Goal: Task Accomplishment & Management: Use online tool/utility

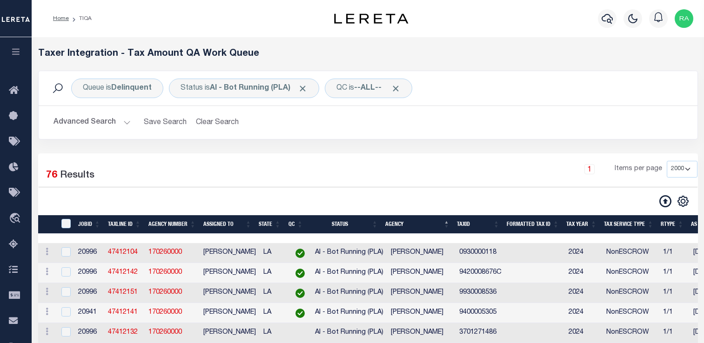
select select "2000"
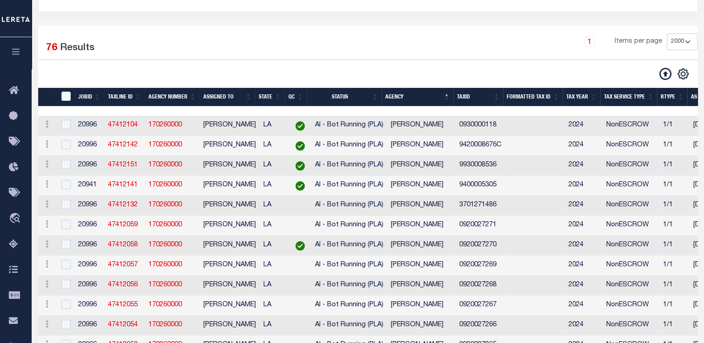
scroll to position [127, 0]
click at [14, 56] on icon "button" at bounding box center [16, 51] width 11 height 8
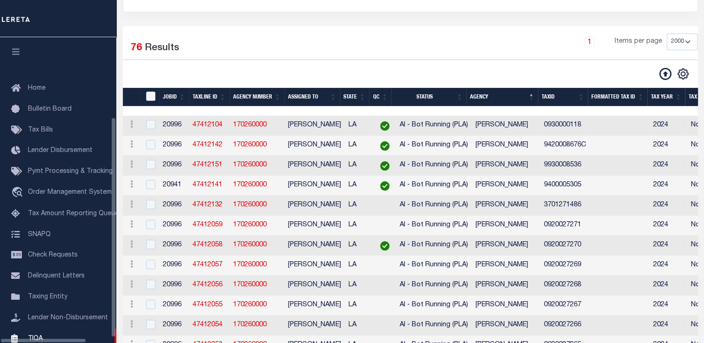
scroll to position [104, 0]
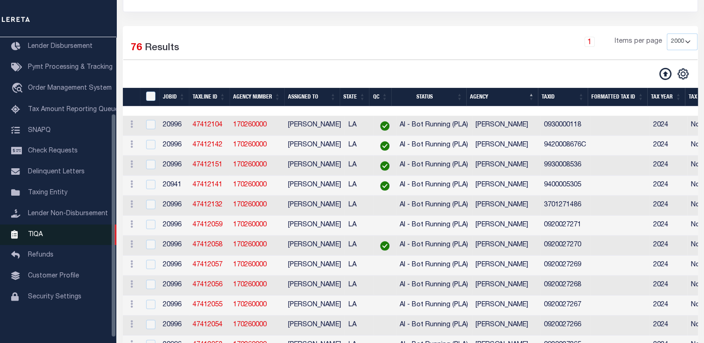
click at [40, 238] on span "TIQA" at bounding box center [35, 234] width 15 height 7
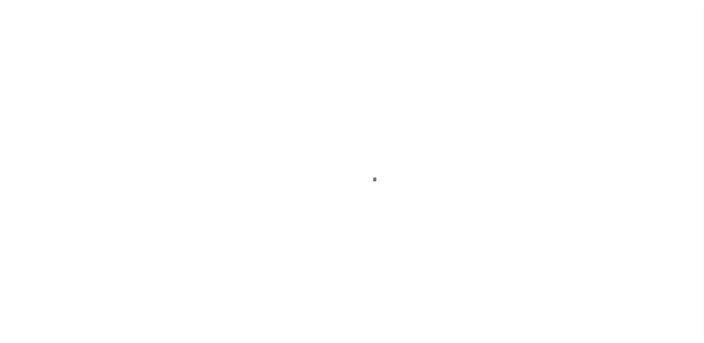
scroll to position [111, 0]
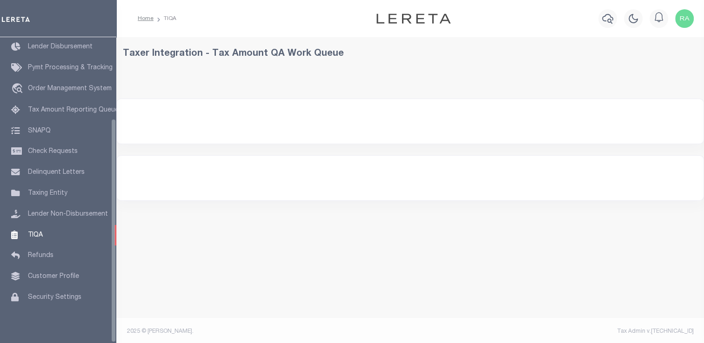
select select "200"
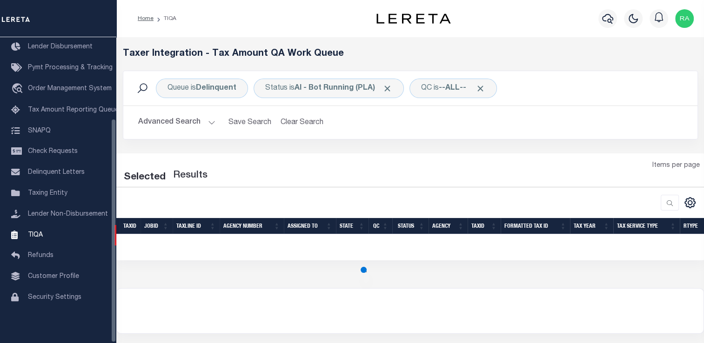
select select "200"
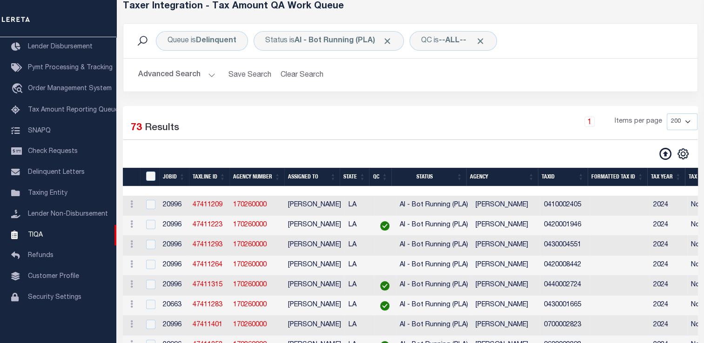
scroll to position [41, 0]
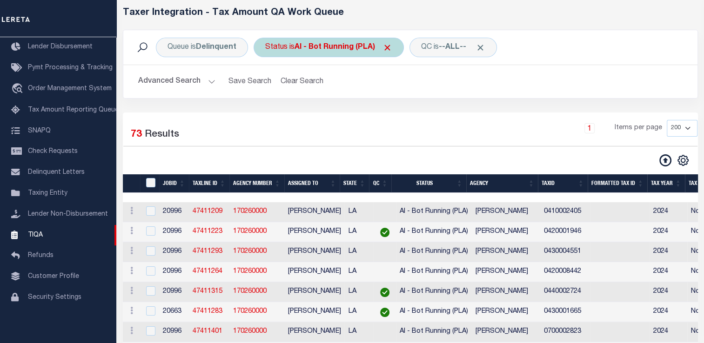
click at [301, 44] on b "AI - Bot Running (PLA)" at bounding box center [343, 47] width 98 height 7
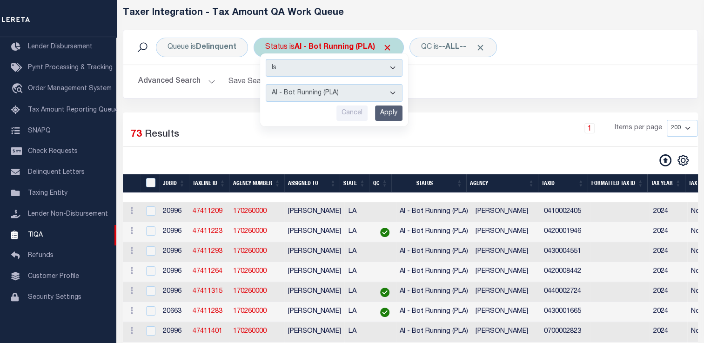
click at [308, 94] on select "AI - Bot Exception (ERR) AI - Bot Running (PLA) AI - Failed QA (FQA) AI - Prep …" at bounding box center [334, 93] width 137 height 18
select select "MZT"
click at [266, 84] on select "AI - Bot Exception (ERR) AI - Bot Running (PLA) AI - Failed QA (FQA) AI - Prep …" at bounding box center [334, 93] width 137 height 18
click at [389, 118] on input "Apply" at bounding box center [388, 113] width 27 height 15
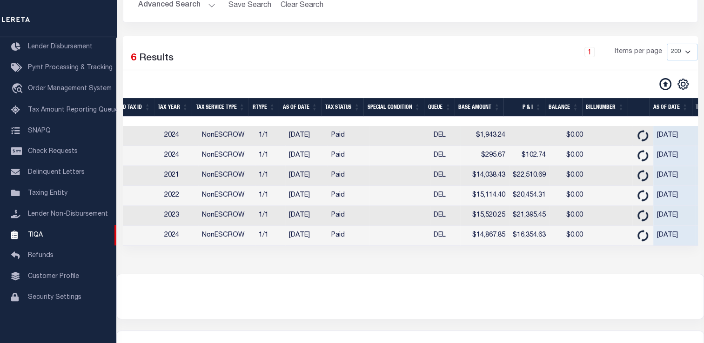
scroll to position [0, 471]
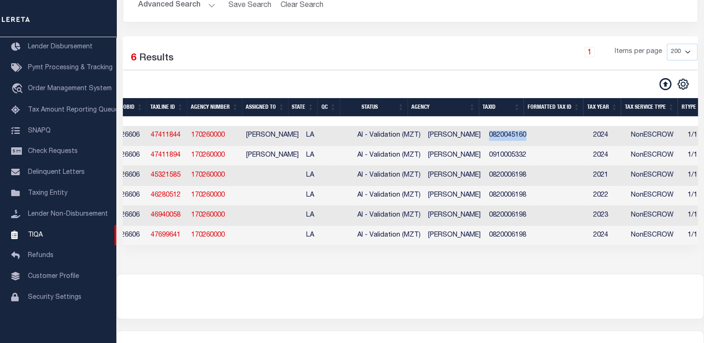
drag, startPoint x: 482, startPoint y: 138, endPoint x: 545, endPoint y: 139, distance: 62.8
copy td "0820045160"
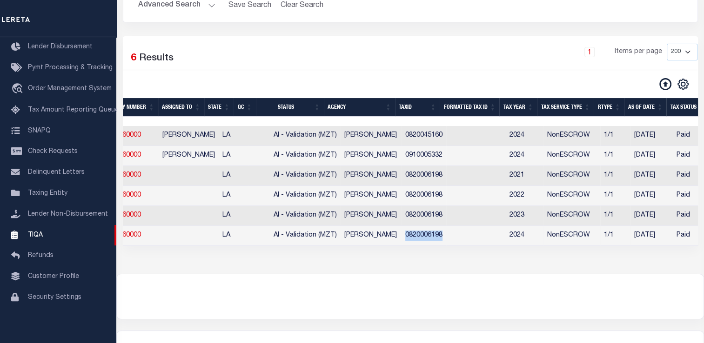
drag, startPoint x: 400, startPoint y: 241, endPoint x: 448, endPoint y: 235, distance: 47.8
copy td "0820006198"
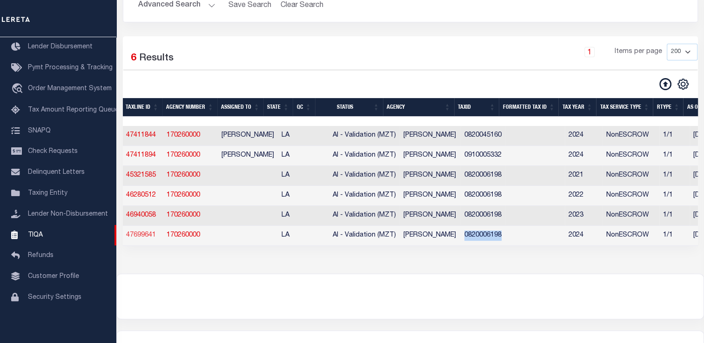
click at [134, 239] on link "47699641" at bounding box center [141, 235] width 30 height 7
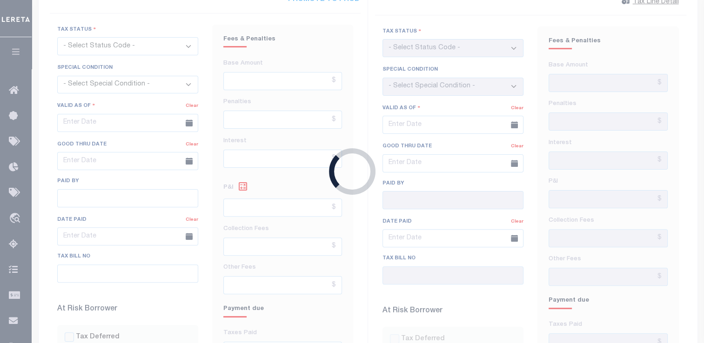
type input "[DATE]"
checkbox input "false"
type input "$14,867.85"
type input "$16,354.63"
type input "$31,222.48"
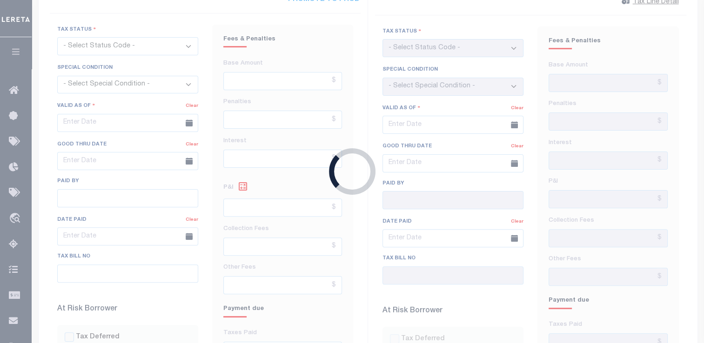
type input "$0"
select select "20"
type input "04/11/2025"
type input "04/30/2025"
checkbox input "false"
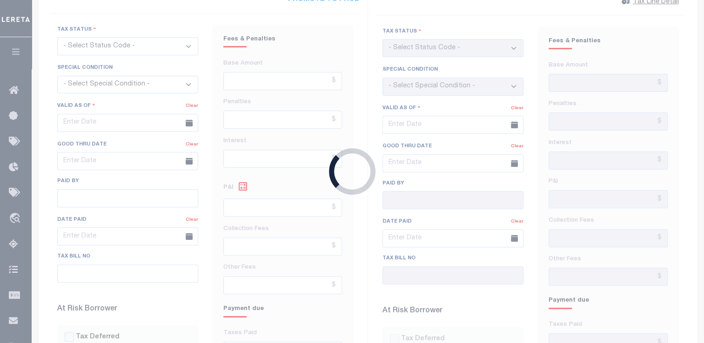
type input "$14,867.5"
type input "$62,825.51"
type input "$77,693.01"
select select "PYD"
select select "DUE"
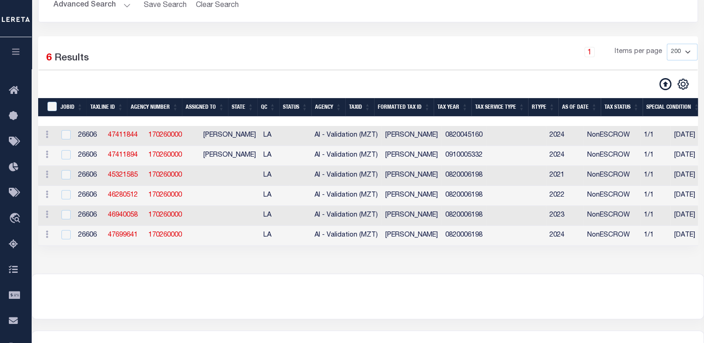
select select "200"
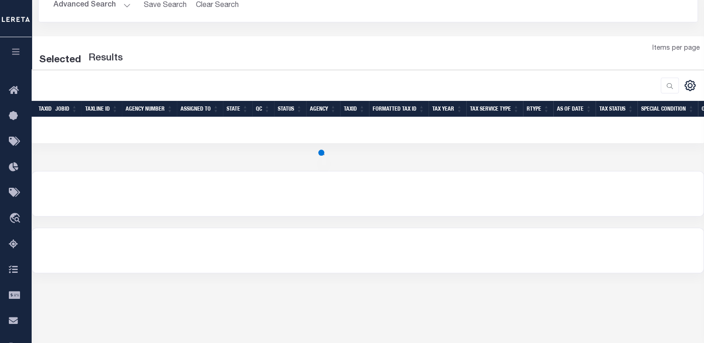
select select "200"
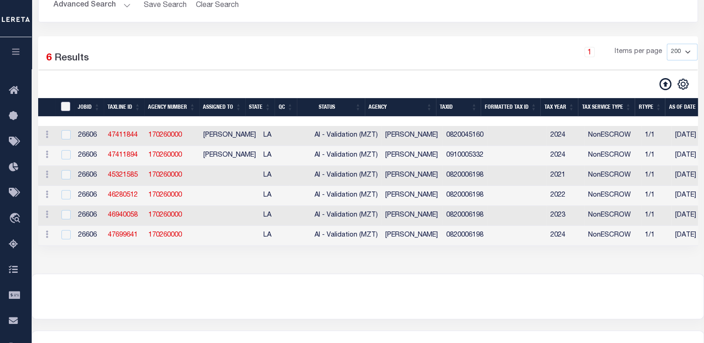
click at [69, 107] on input "TaxID" at bounding box center [65, 106] width 9 height 9
checkbox input "true"
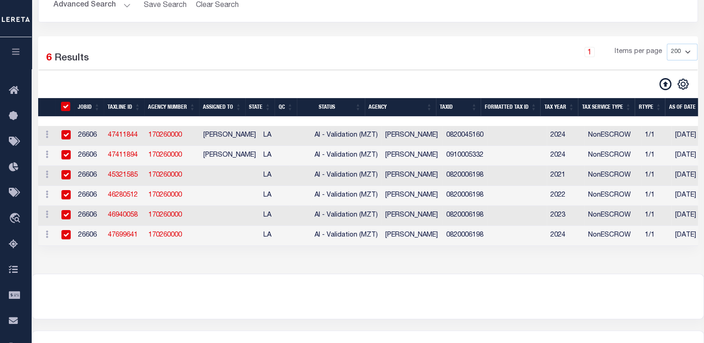
checkbox input "true"
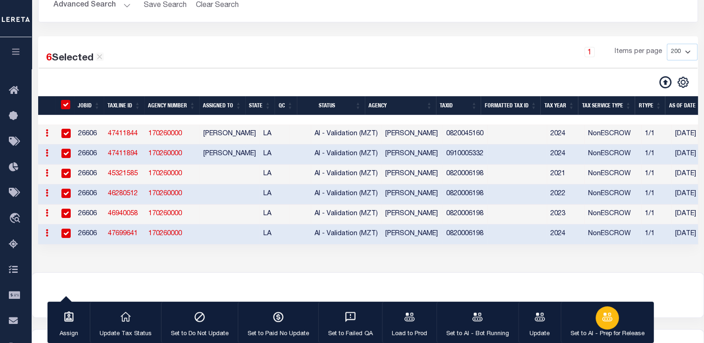
click at [593, 307] on button "Set to AI - Prep for Release" at bounding box center [607, 323] width 93 height 42
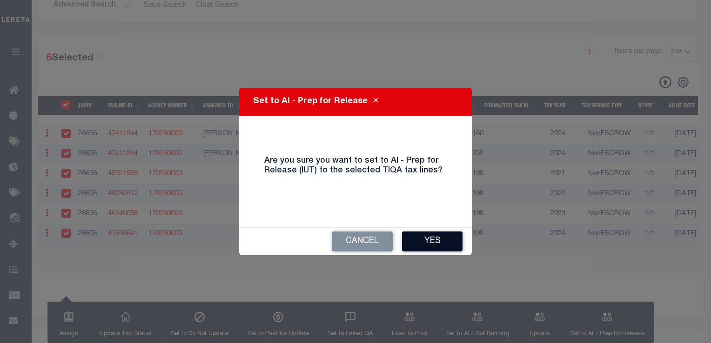
click at [434, 241] on button "Yes" at bounding box center [432, 242] width 60 height 20
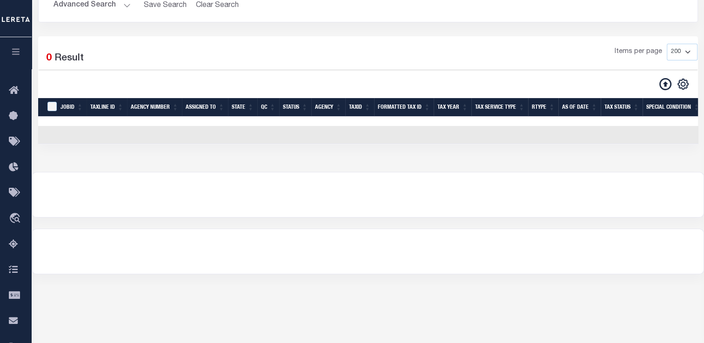
click at [100, 11] on button "Advanced Search" at bounding box center [91, 5] width 77 height 18
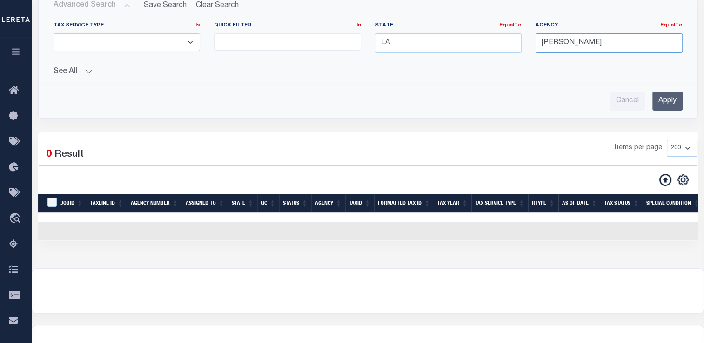
drag, startPoint x: 621, startPoint y: 44, endPoint x: 458, endPoint y: 55, distance: 163.2
click at [458, 55] on div "Tax Service Type Is Is Contains ESCROW NonESCROW Quick Filter In In View Only L…" at bounding box center [368, 41] width 643 height 38
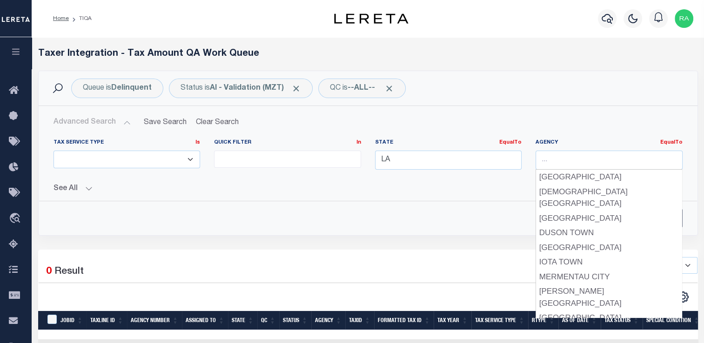
click at [476, 260] on div "Items per page 10 25 50 100 200 500 1000 2000" at bounding box center [452, 269] width 491 height 24
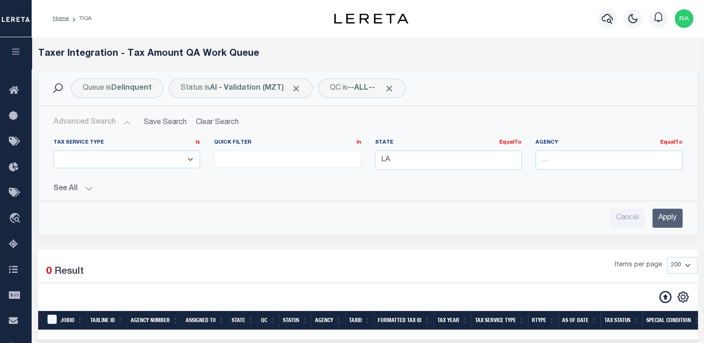
click at [659, 215] on input "Apply" at bounding box center [667, 218] width 30 height 19
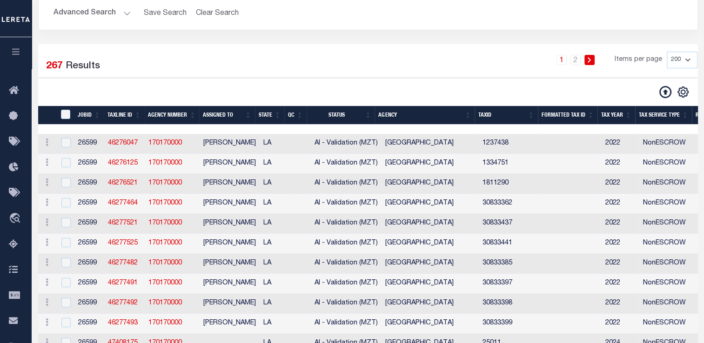
scroll to position [110, 0]
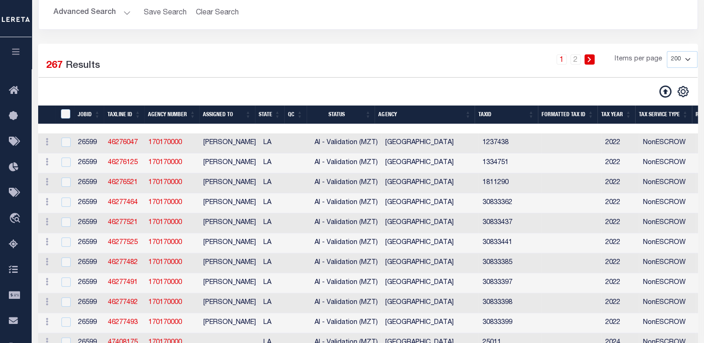
click at [671, 60] on select "10 25 50 100 200 500 1000 2000" at bounding box center [682, 59] width 31 height 17
select select "1000"
click at [667, 51] on select "10 25 50 100 200 500 1000 2000" at bounding box center [682, 59] width 31 height 17
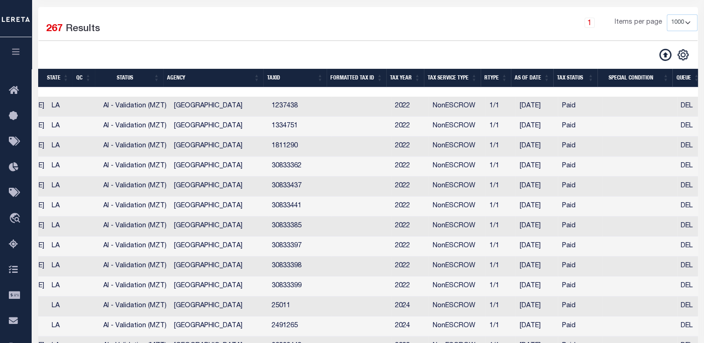
scroll to position [0, 195]
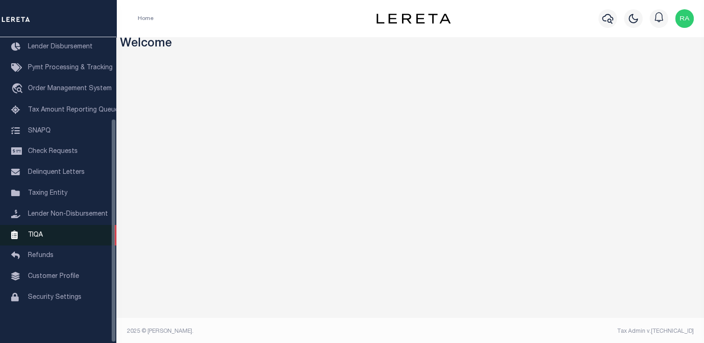
scroll to position [111, 0]
click at [42, 232] on span "TIQA" at bounding box center [35, 235] width 15 height 7
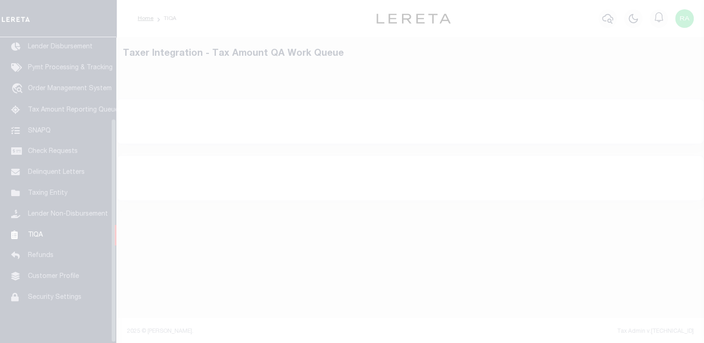
scroll to position [111, 0]
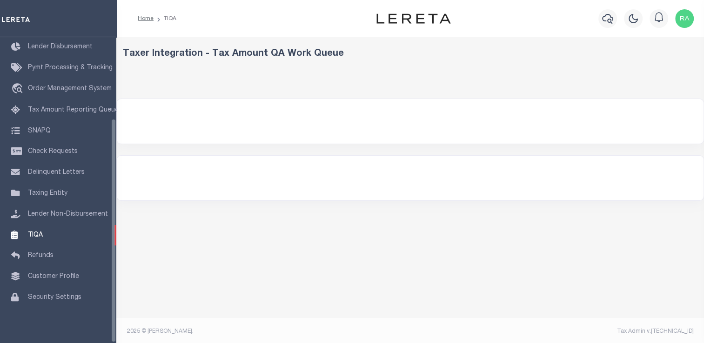
select select
select select "1000"
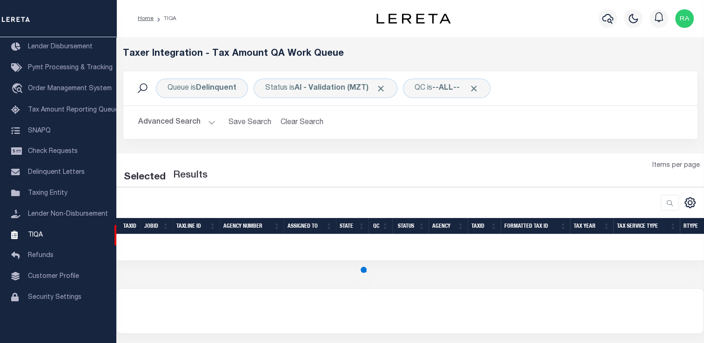
click at [172, 123] on button "Advanced Search" at bounding box center [176, 123] width 77 height 18
select select "1000"
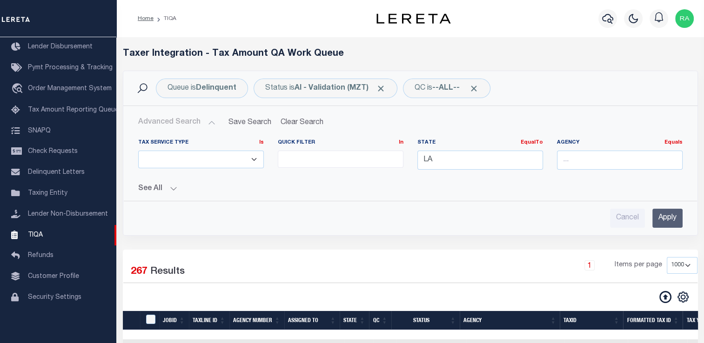
click at [663, 218] on input "Apply" at bounding box center [667, 218] width 30 height 19
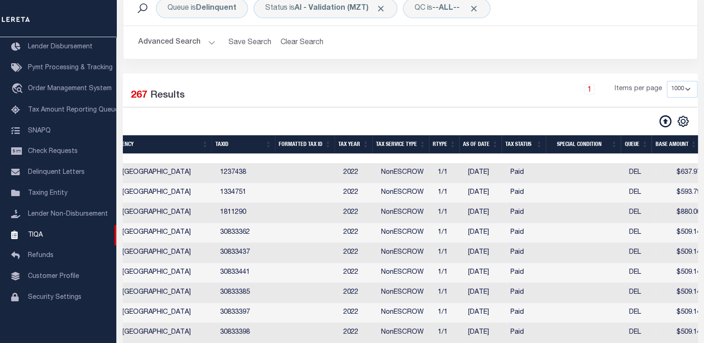
scroll to position [0, 0]
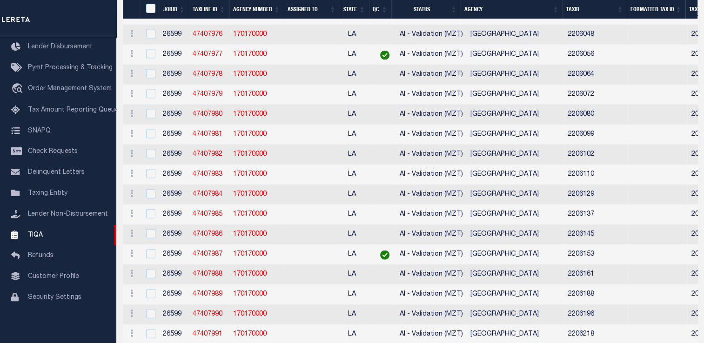
click at [374, 165] on td at bounding box center [385, 155] width 22 height 20
checkbox input "true"
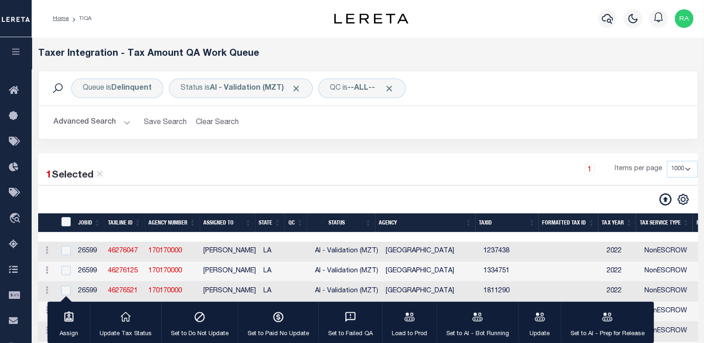
click at [469, 222] on th "Agency" at bounding box center [425, 223] width 100 height 19
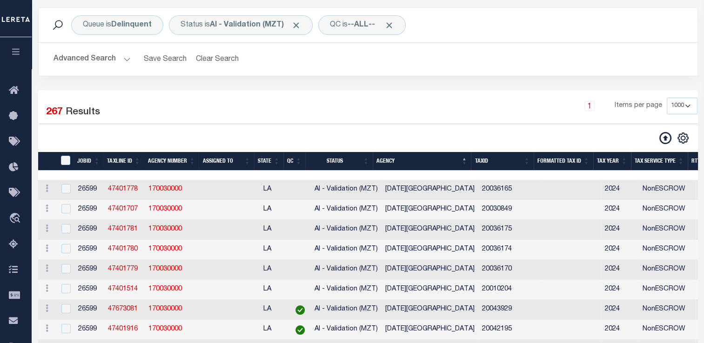
click at [361, 143] on div at bounding box center [203, 138] width 329 height 13
click at [367, 107] on div "1 Items per page 10 25 50 100 200 500 1000 2000" at bounding box center [452, 110] width 491 height 24
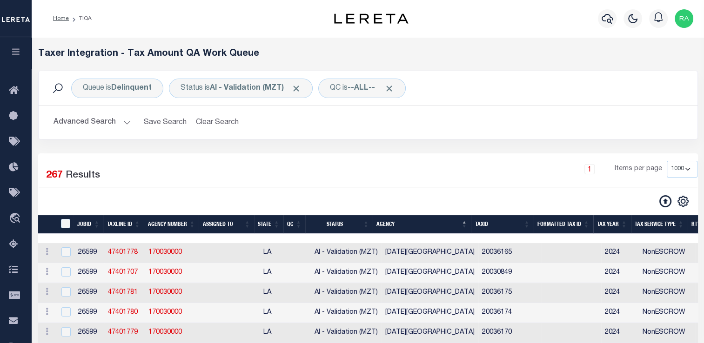
click at [89, 126] on button "Advanced Search" at bounding box center [91, 123] width 77 height 18
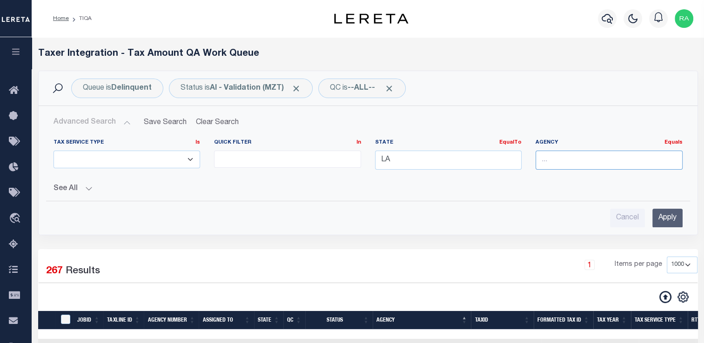
click at [571, 155] on input "text" at bounding box center [608, 160] width 147 height 19
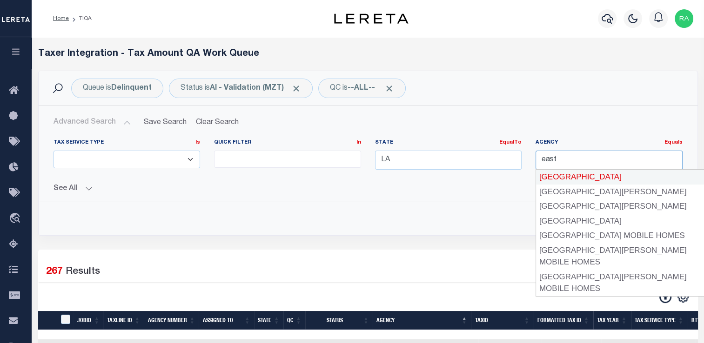
click at [569, 181] on div "[GEOGRAPHIC_DATA]" at bounding box center [629, 177] width 186 height 15
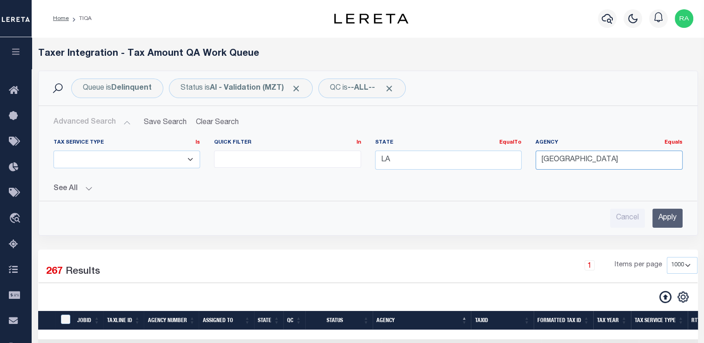
type input "[GEOGRAPHIC_DATA]"
click at [664, 216] on input "Apply" at bounding box center [667, 218] width 30 height 19
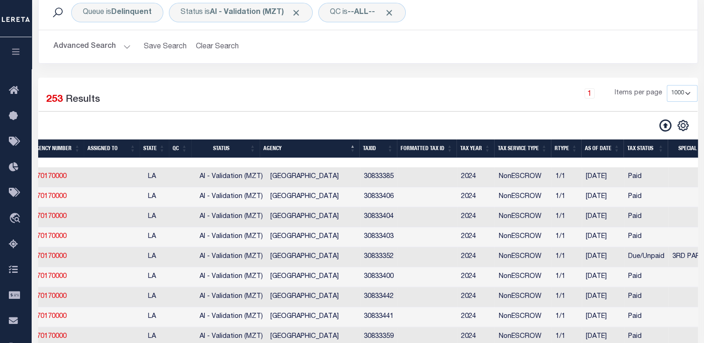
scroll to position [0, 140]
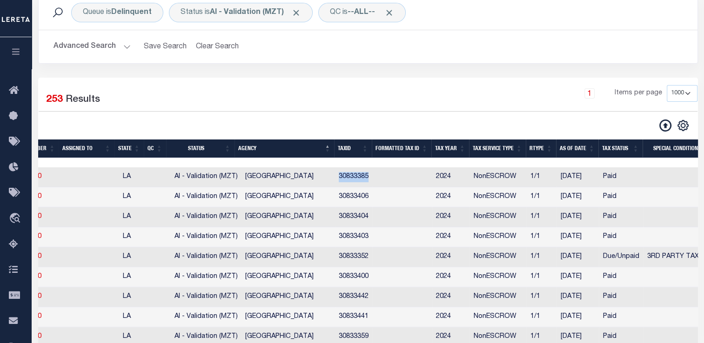
drag, startPoint x: 338, startPoint y: 180, endPoint x: 384, endPoint y: 180, distance: 46.1
copy td "30833385"
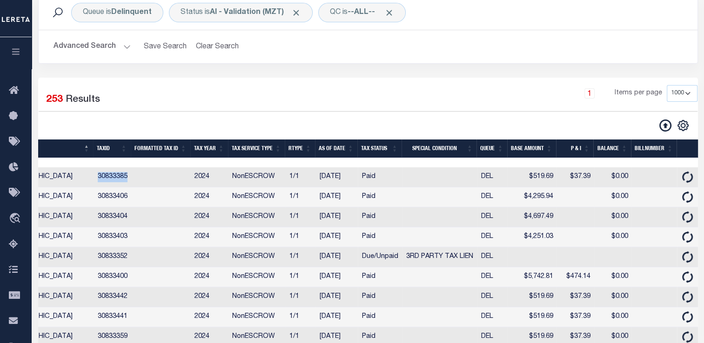
scroll to position [0, 130]
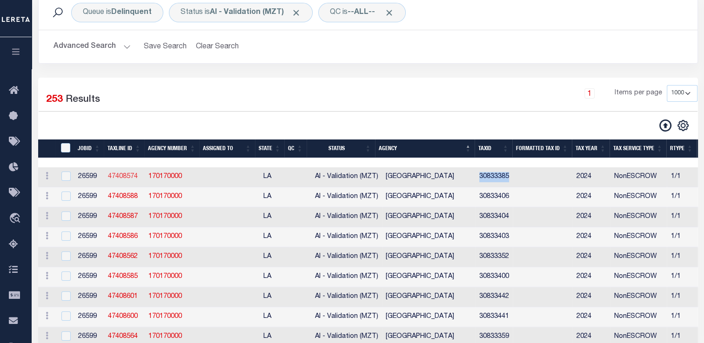
click at [118, 177] on link "47408574" at bounding box center [123, 177] width 30 height 7
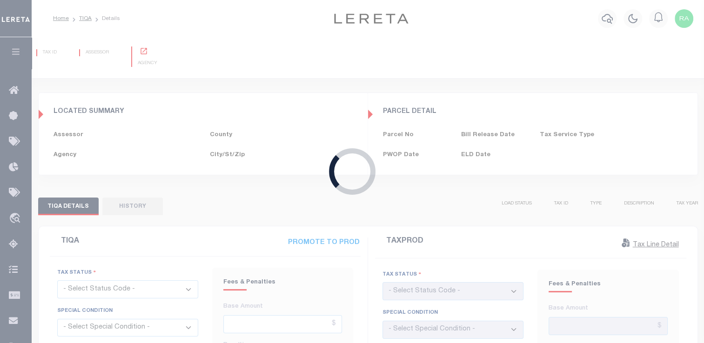
type input "[DATE]"
checkbox input "false"
type input "$519.69"
type input "$37.39"
type input "$557.08"
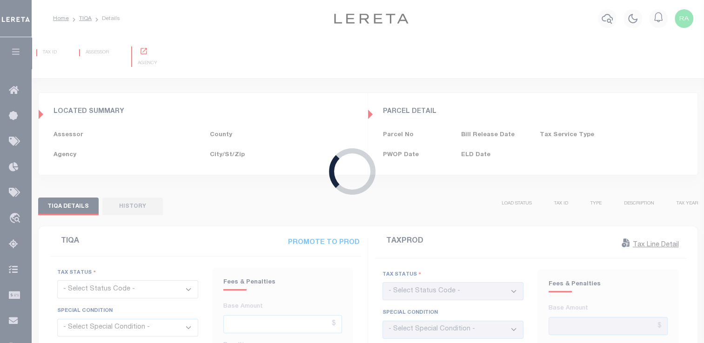
type input "$0"
type input "[DATE]"
checkbox input "false"
select select "PYD"
select select "OP2"
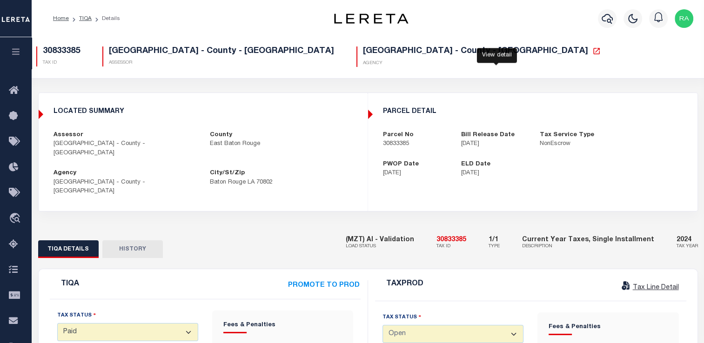
click at [593, 53] on icon at bounding box center [596, 51] width 7 height 7
drag, startPoint x: 229, startPoint y: 274, endPoint x: 212, endPoint y: 273, distance: 17.3
click at [212, 281] on div "PROMOTE TO PROD" at bounding box center [243, 286] width 233 height 11
drag, startPoint x: 448, startPoint y: 222, endPoint x: 489, endPoint y: 223, distance: 41.9
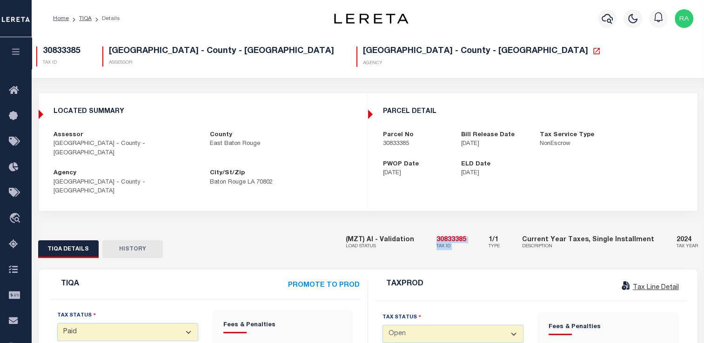
click at [489, 229] on div "(MZT) AI - Validation LOAD STATUS 30833385 TAX ID 1/1 TYPE Current Year Taxes, …" at bounding box center [522, 243] width 352 height 28
click at [483, 229] on div "(MZT) AI - Validation LOAD STATUS 30833385 TAX ID 1/1 TYPE Current Year Taxes, …" at bounding box center [522, 243] width 352 height 28
drag, startPoint x: 480, startPoint y: 224, endPoint x: 447, endPoint y: 222, distance: 33.5
click at [447, 229] on div "(MZT) AI - Validation LOAD STATUS 30833385 TAX ID 1/1 TYPE Current Year Taxes, …" at bounding box center [522, 243] width 352 height 28
copy h5 "30833385"
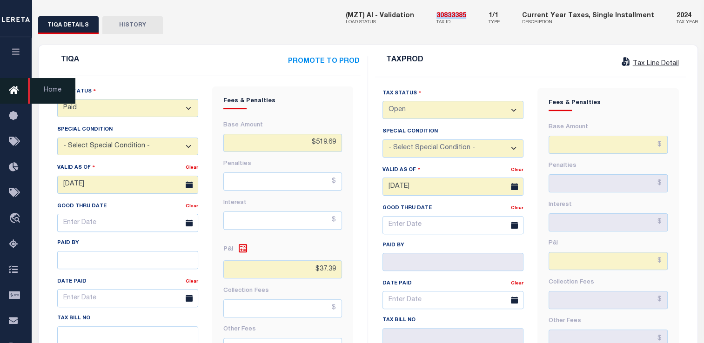
scroll to position [216, 0]
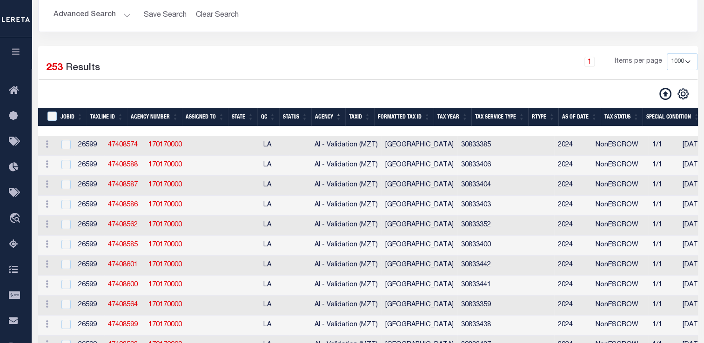
scroll to position [76, 0]
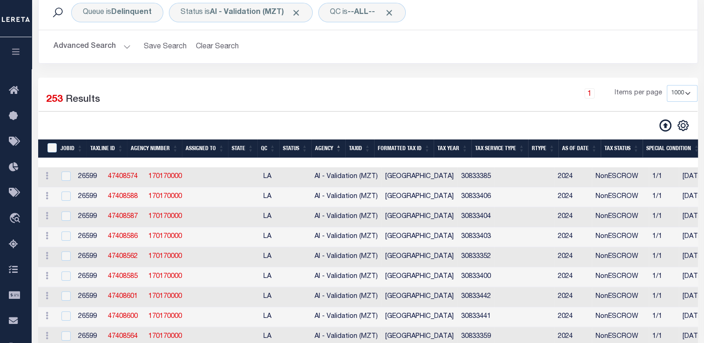
select select "1000"
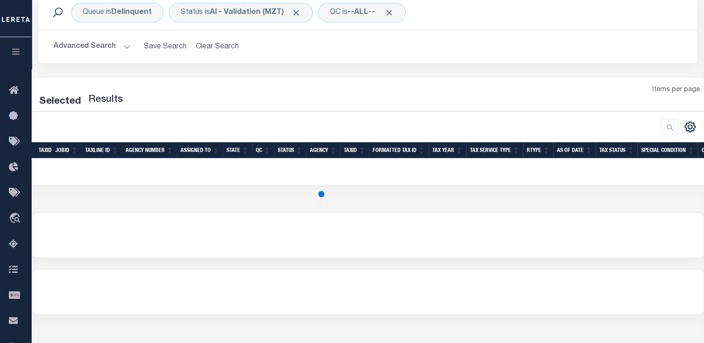
select select "1000"
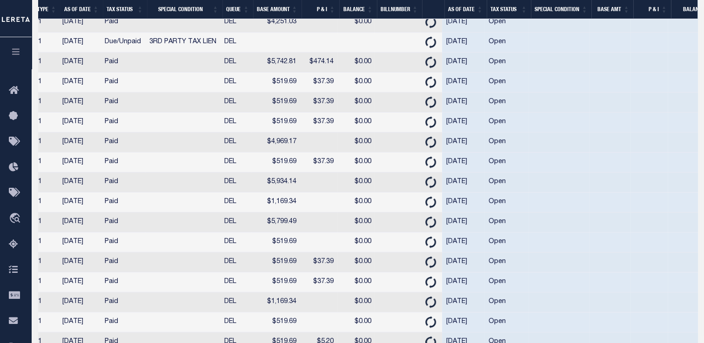
scroll to position [0, 638]
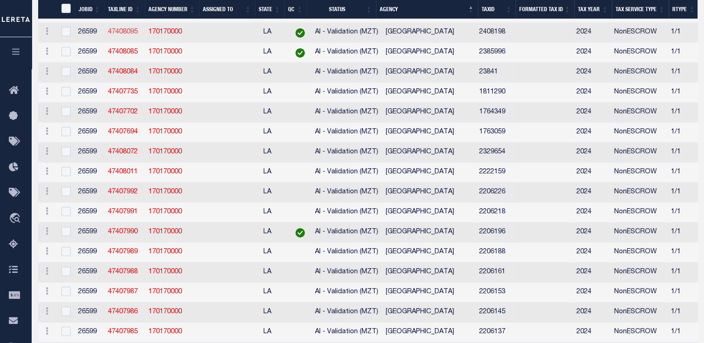
click at [125, 35] on link "47408095" at bounding box center [123, 32] width 30 height 7
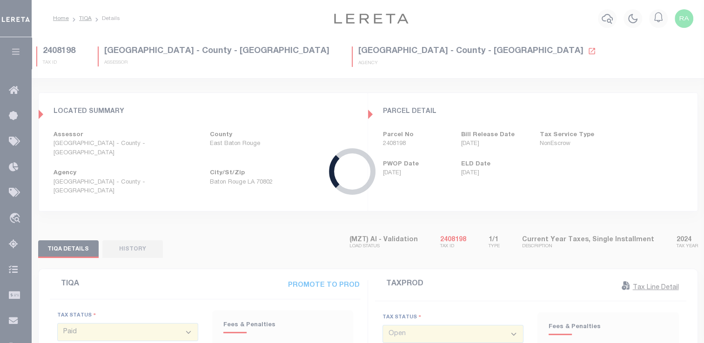
select select "NTX"
select select "5"
type input "$0"
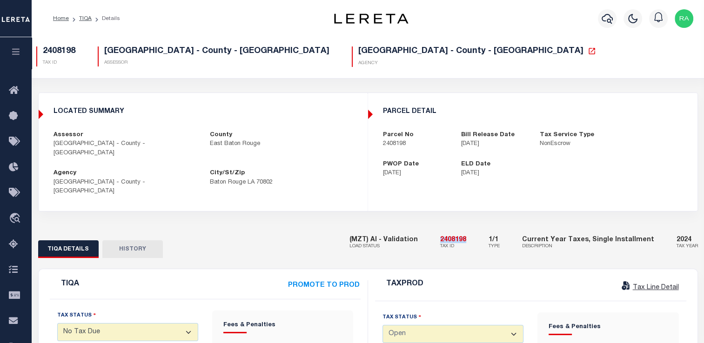
drag, startPoint x: 448, startPoint y: 221, endPoint x: 477, endPoint y: 223, distance: 28.5
click at [477, 229] on div "(MZT) AI - Validation LOAD STATUS 2408198 TAX ID 1/1 TYPE Current Year Taxes, S…" at bounding box center [523, 243] width 348 height 28
copy h5 "2408198"
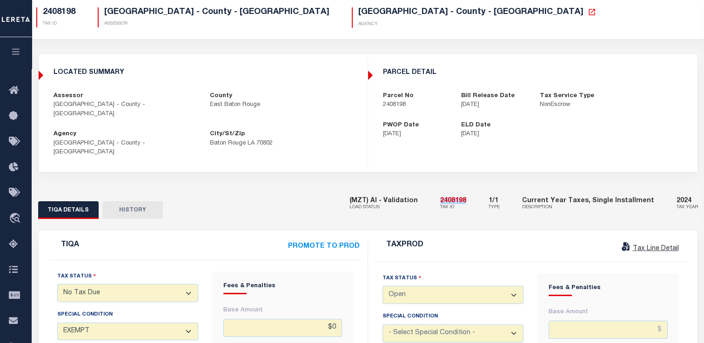
scroll to position [29, 0]
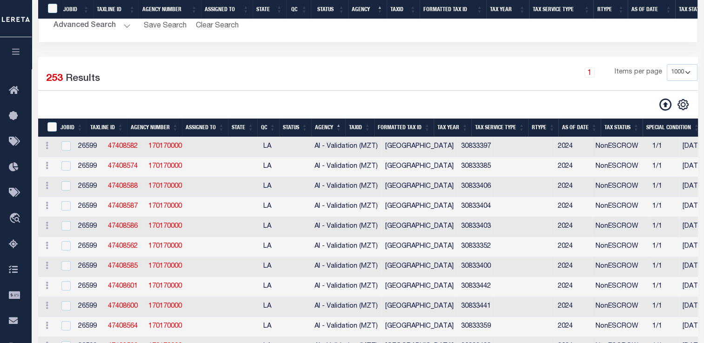
scroll to position [313, 0]
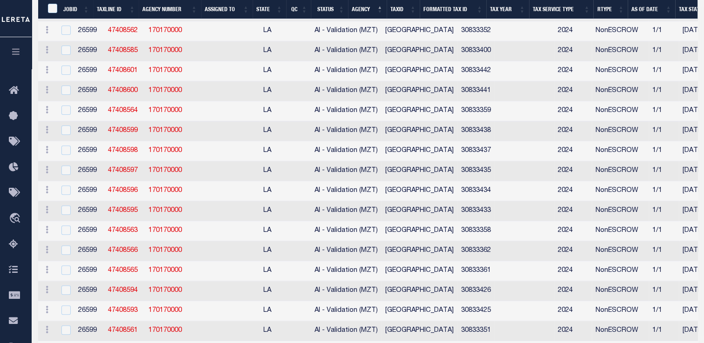
select select "1000"
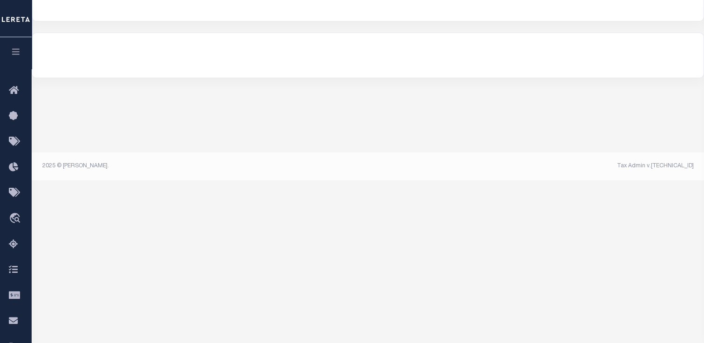
select select "1000"
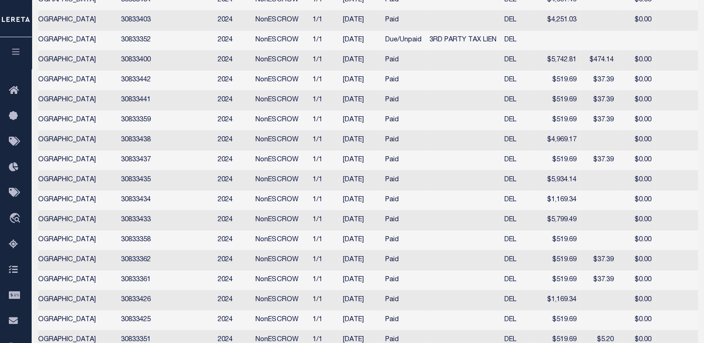
scroll to position [0, 359]
click at [522, 251] on td "DEL" at bounding box center [515, 241] width 31 height 20
checkbox input "true"
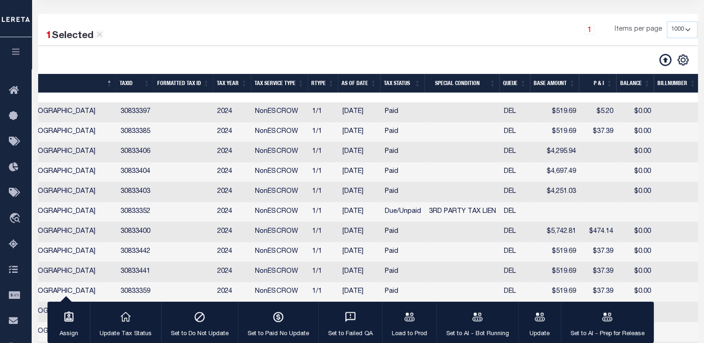
scroll to position [0, 379]
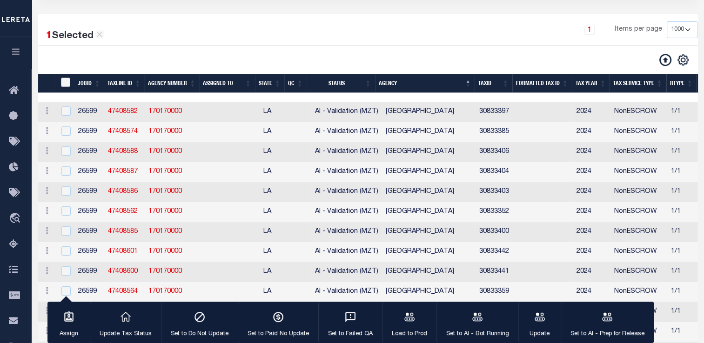
click at [67, 82] on input "TaxID" at bounding box center [65, 82] width 9 height 9
checkbox input "true"
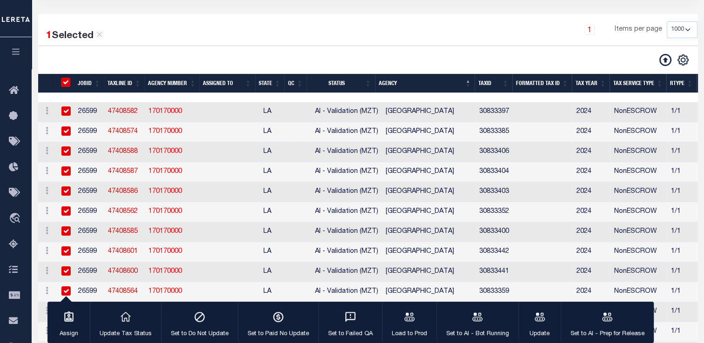
checkbox input "true"
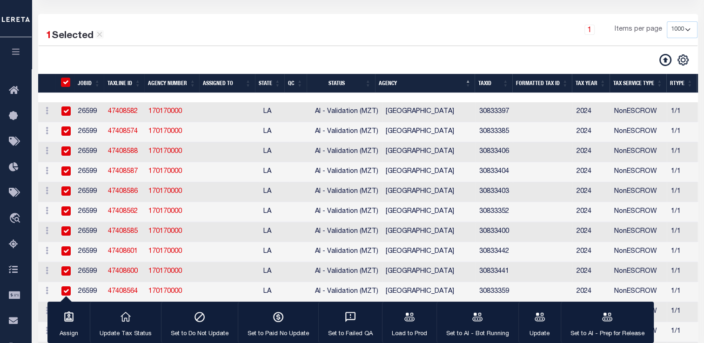
checkbox input "true"
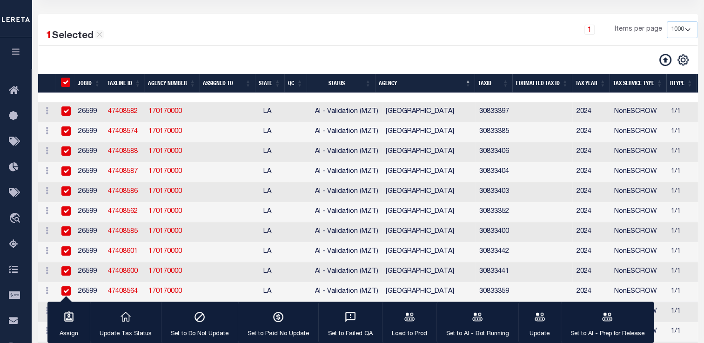
checkbox input "true"
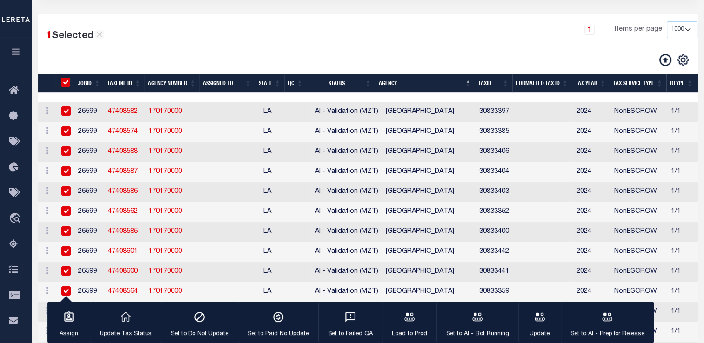
checkbox input "true"
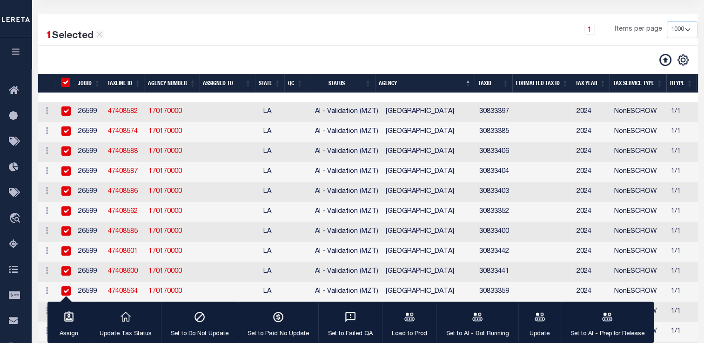
checkbox input "true"
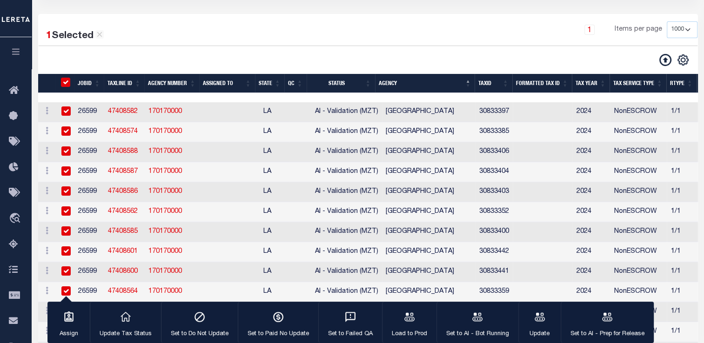
checkbox input "true"
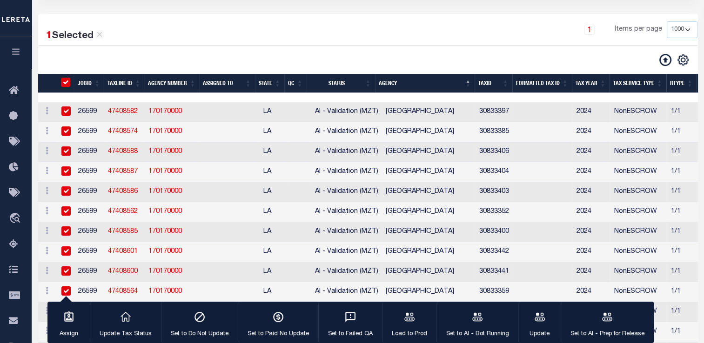
checkbox input "true"
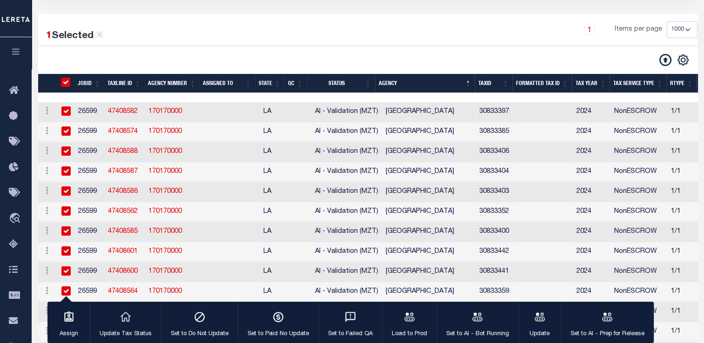
checkbox input "true"
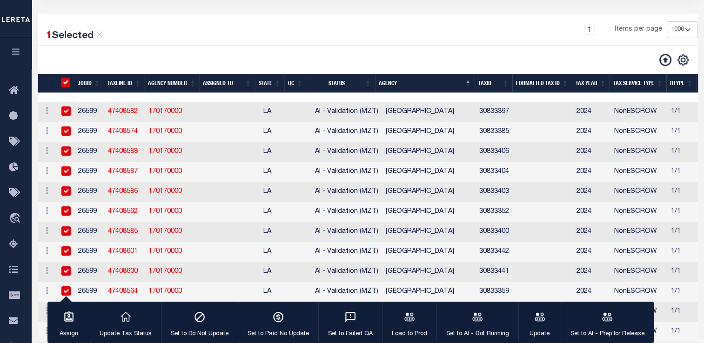
checkbox input "true"
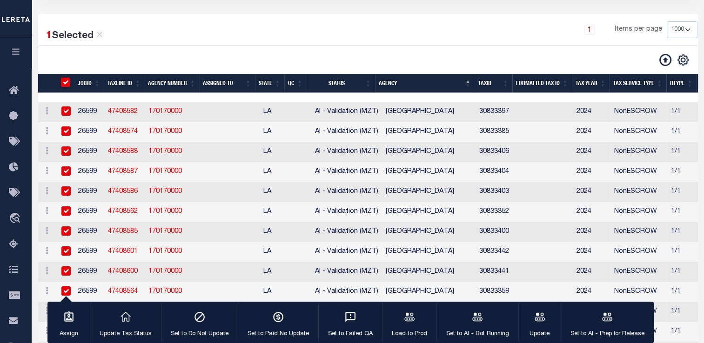
checkbox input "true"
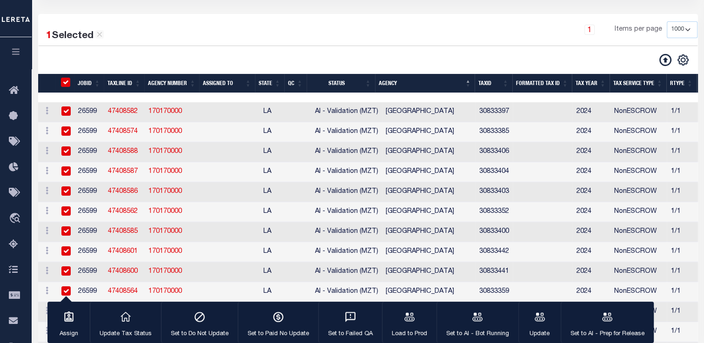
checkbox input "true"
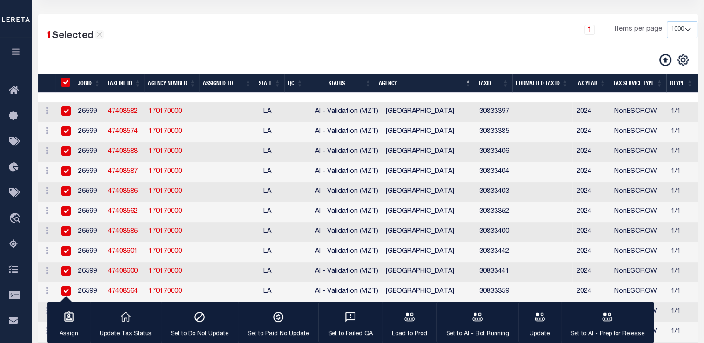
checkbox input "true"
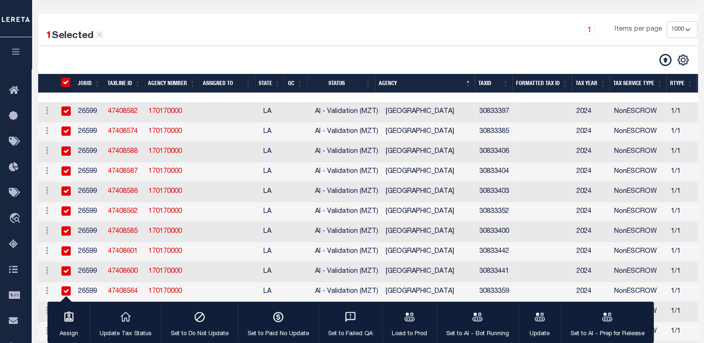
checkbox input "true"
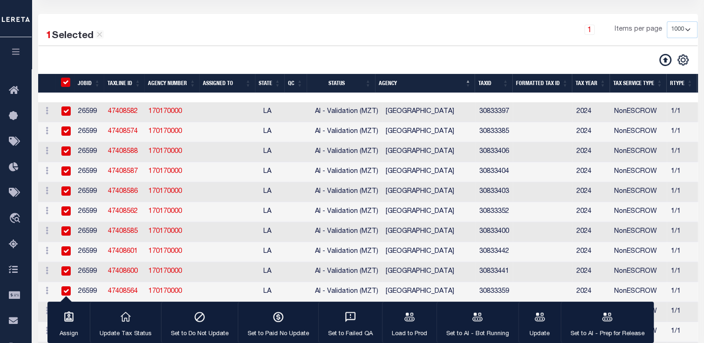
checkbox input "true"
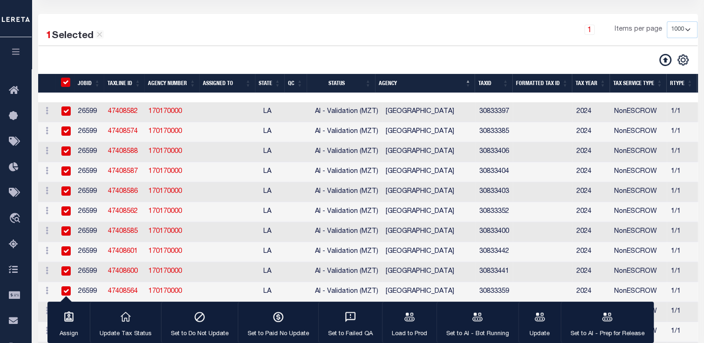
checkbox input "true"
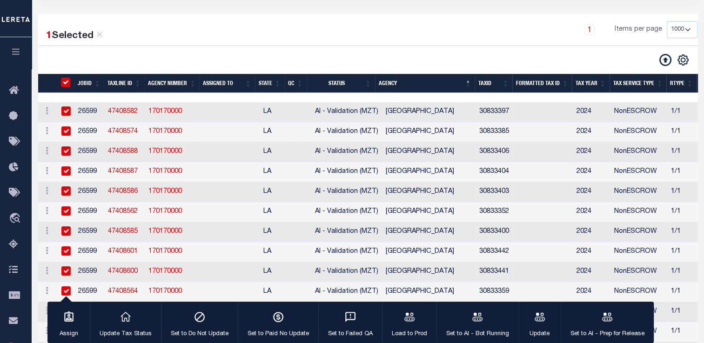
checkbox input "true"
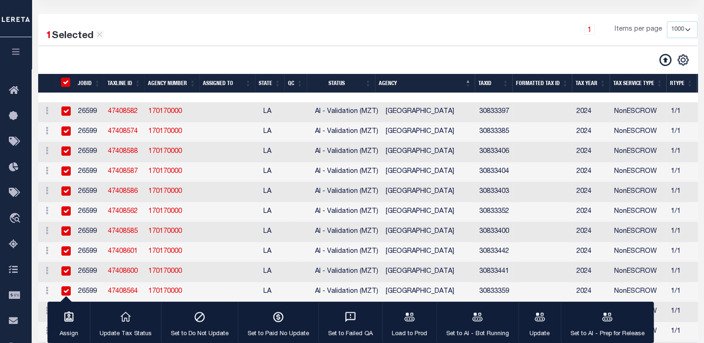
checkbox input "true"
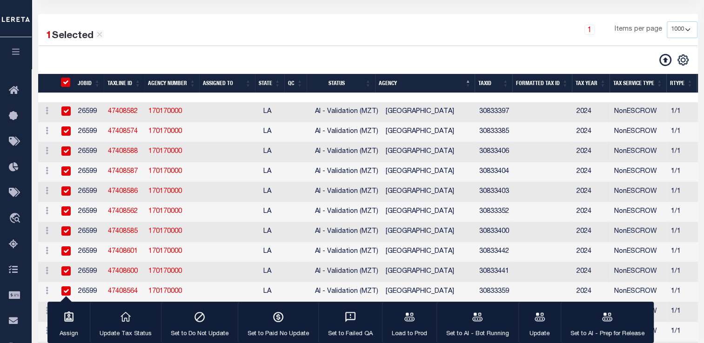
checkbox input "true"
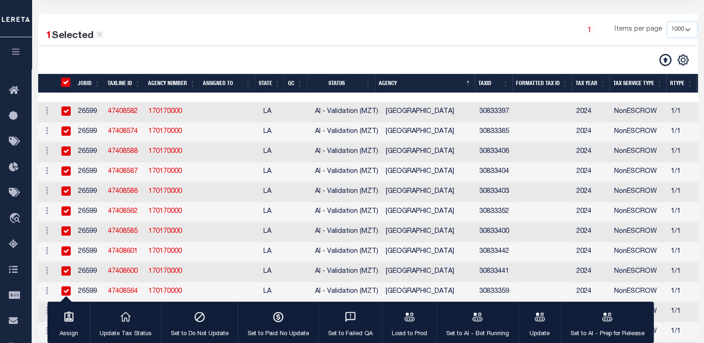
checkbox input "true"
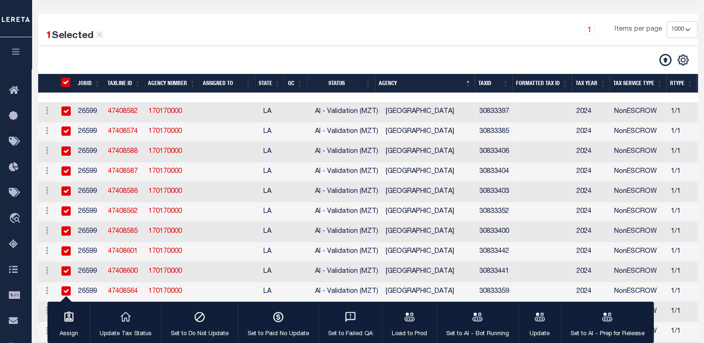
checkbox input "true"
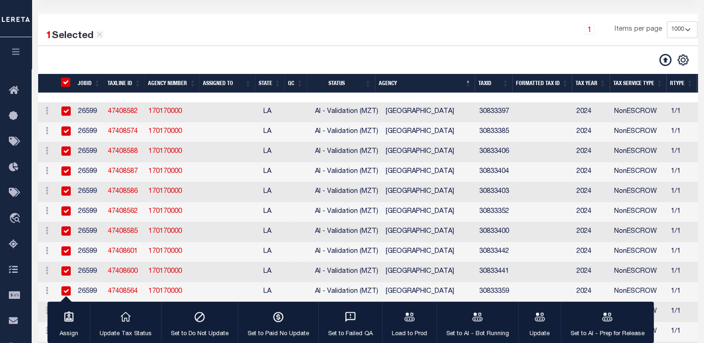
checkbox input "true"
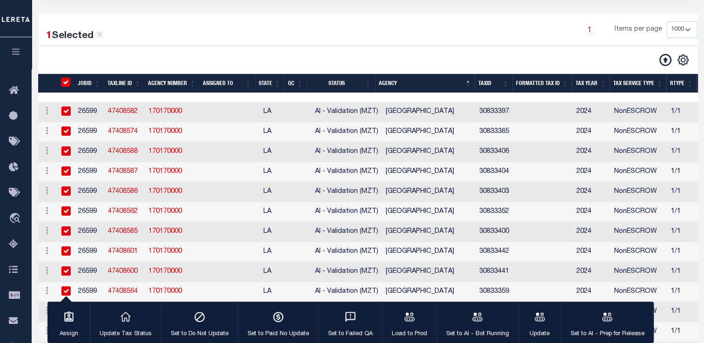
checkbox input "true"
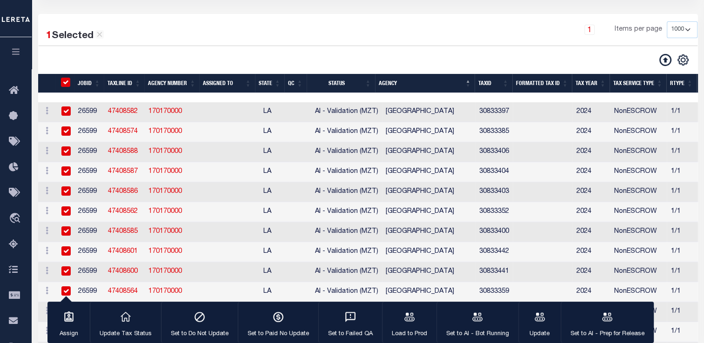
checkbox input "true"
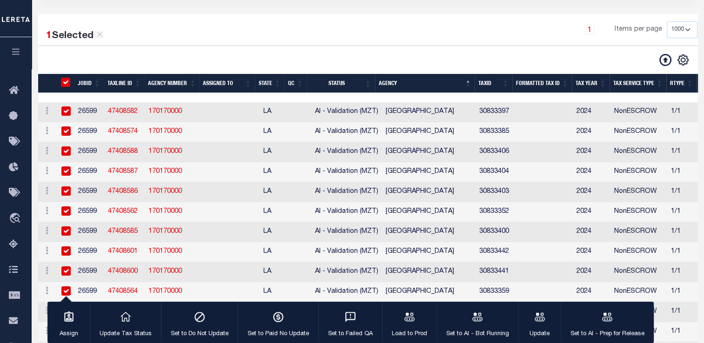
checkbox input "true"
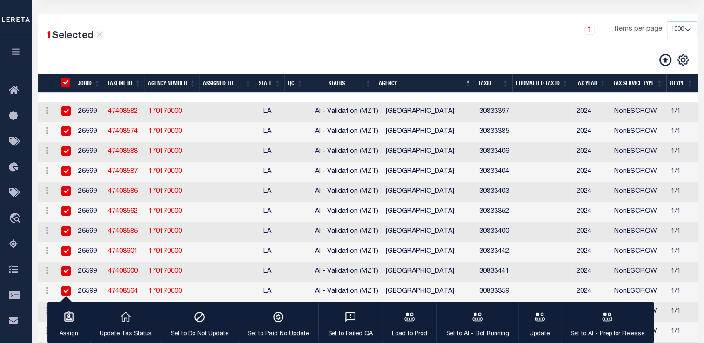
checkbox input "true"
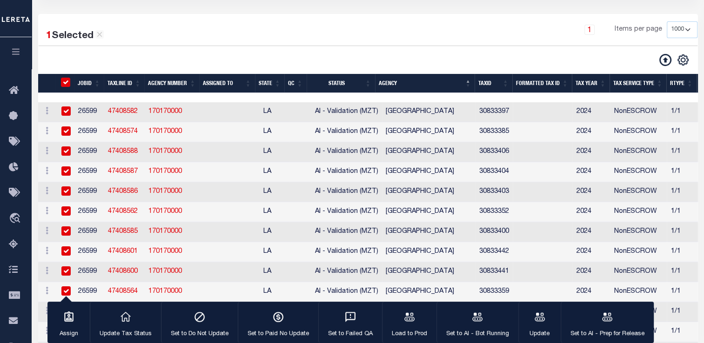
checkbox input "true"
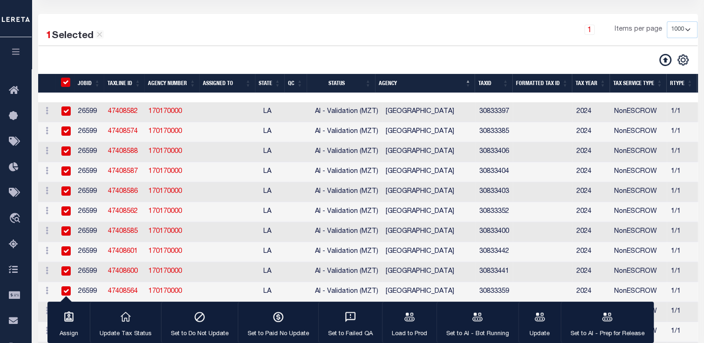
checkbox input "true"
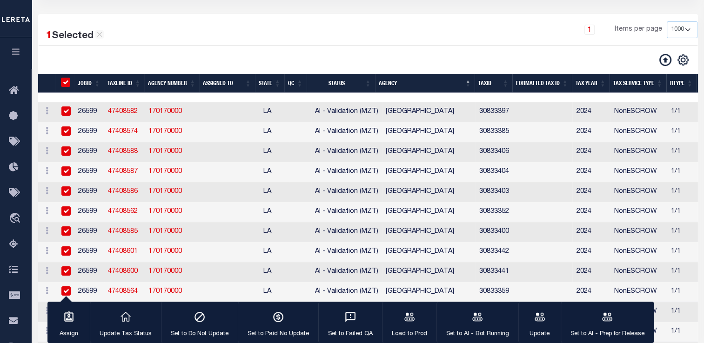
checkbox input "true"
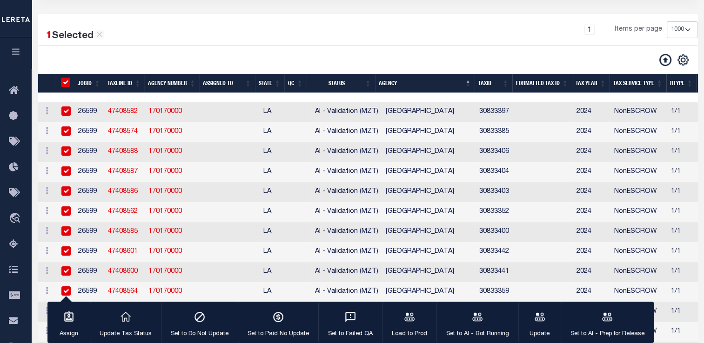
checkbox input "true"
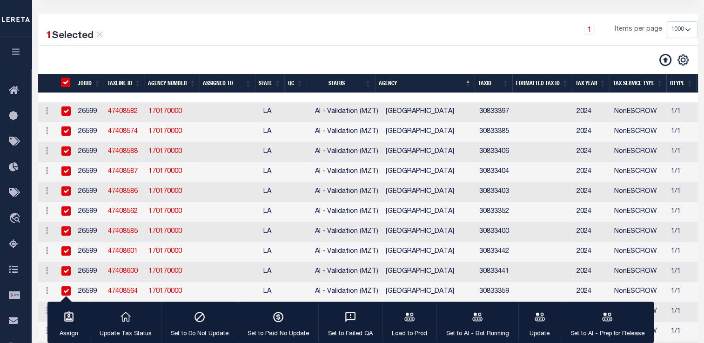
checkbox input "true"
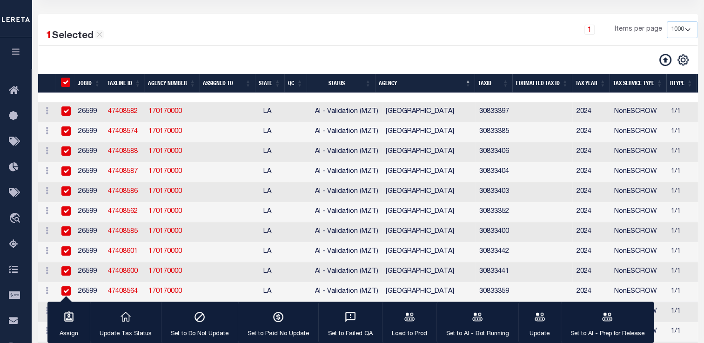
checkbox input "true"
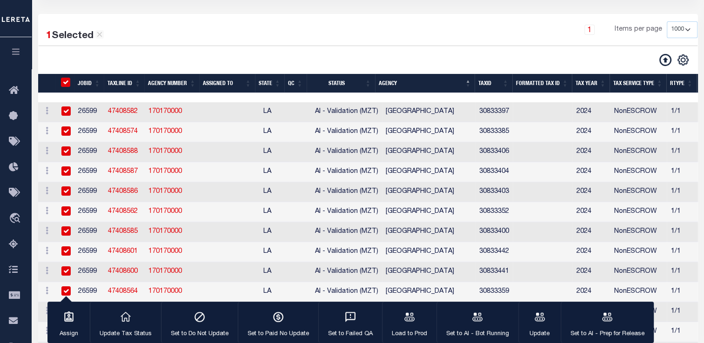
checkbox input "true"
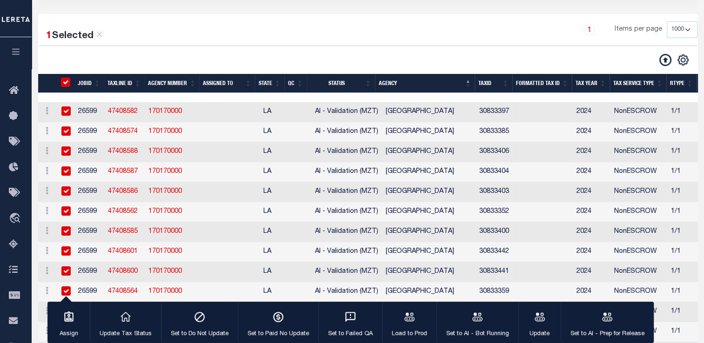
checkbox input "true"
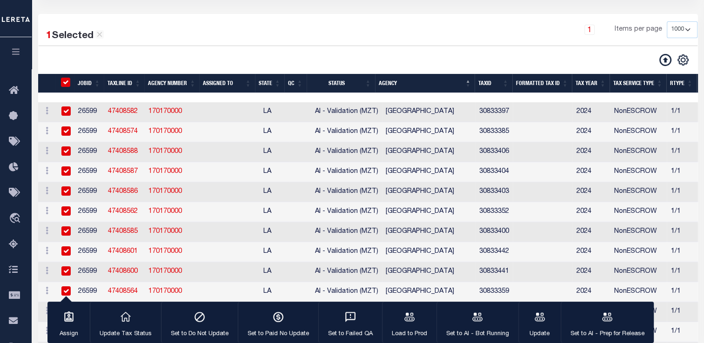
checkbox input "true"
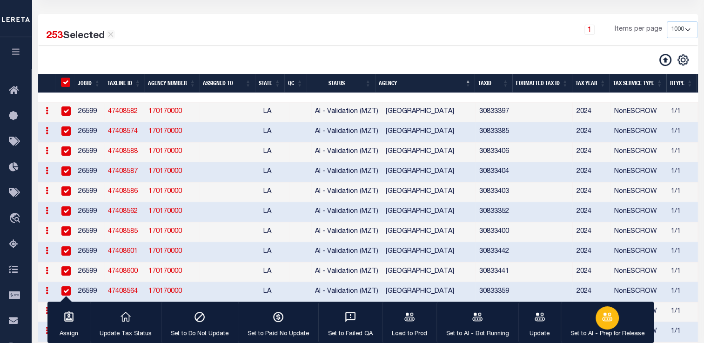
click at [601, 326] on div "button" at bounding box center [606, 318] width 23 height 23
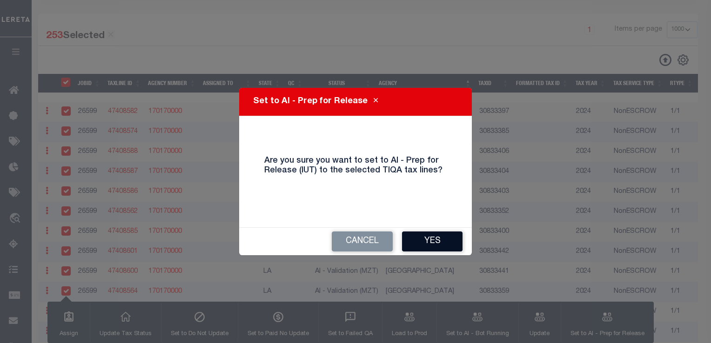
click at [440, 241] on button "Yes" at bounding box center [432, 242] width 60 height 20
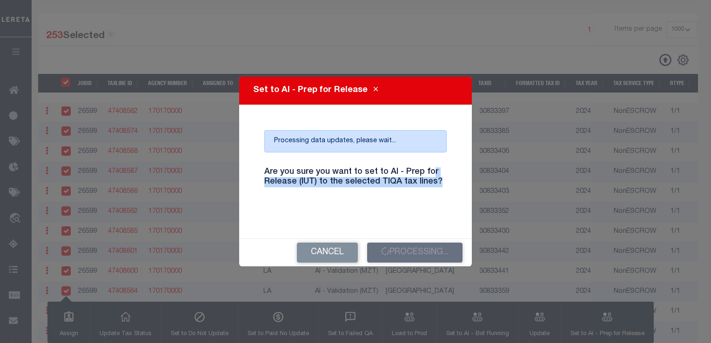
drag, startPoint x: 434, startPoint y: 183, endPoint x: 430, endPoint y: 168, distance: 14.9
click at [430, 168] on h4 "Are you sure you want to set to AI - Prep for Release (IUT) to the selected TIQ…" at bounding box center [355, 177] width 196 height 20
drag, startPoint x: 437, startPoint y: 186, endPoint x: 259, endPoint y: 172, distance: 179.2
click at [259, 172] on h4 "Are you sure you want to set to AI - Prep for Release (IUT) to the selected TIQ…" at bounding box center [355, 177] width 196 height 20
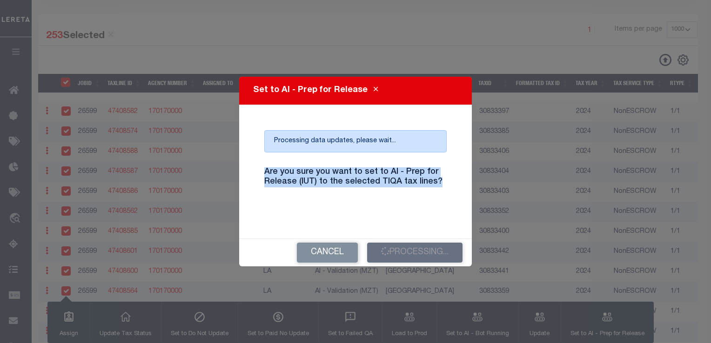
click at [280, 169] on h4 "Are you sure you want to set to AI - Prep for Release (IUT) to the selected TIQ…" at bounding box center [355, 177] width 196 height 20
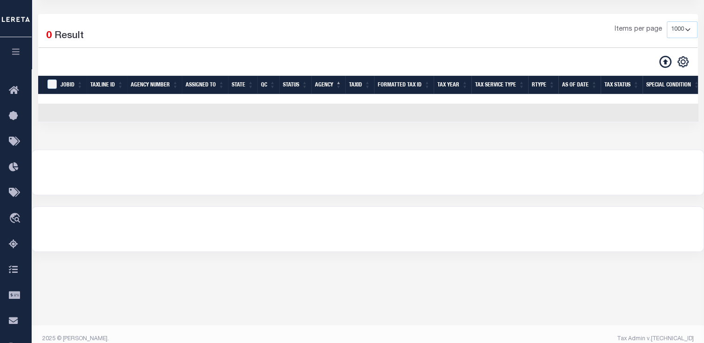
scroll to position [0, 0]
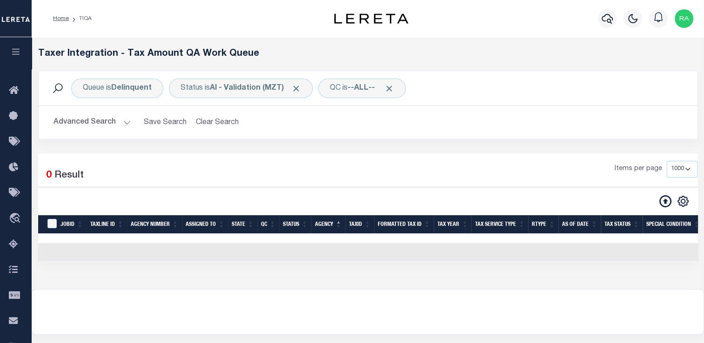
click at [112, 114] on button "Advanced Search" at bounding box center [91, 123] width 77 height 18
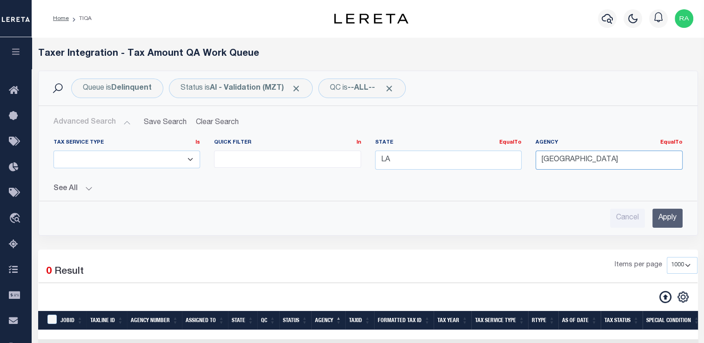
drag, startPoint x: 649, startPoint y: 161, endPoint x: 573, endPoint y: 151, distance: 77.4
click at [573, 151] on input "[GEOGRAPHIC_DATA]" at bounding box center [608, 160] width 147 height 19
click at [669, 221] on input "Apply" at bounding box center [667, 218] width 30 height 19
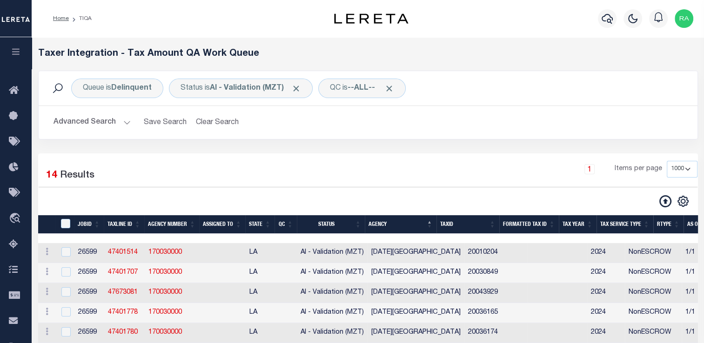
click at [82, 125] on button "Advanced Search" at bounding box center [91, 123] width 77 height 18
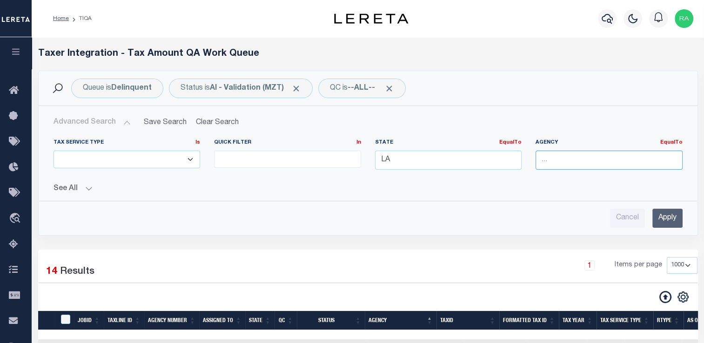
click at [574, 163] on input "text" at bounding box center [608, 160] width 147 height 19
click at [570, 176] on div "[GEOGRAPHIC_DATA]" at bounding box center [609, 177] width 146 height 15
click at [662, 220] on input "Apply" at bounding box center [667, 218] width 30 height 19
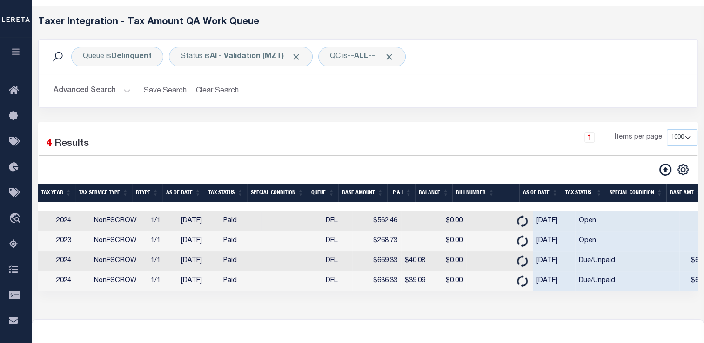
scroll to position [0, 314]
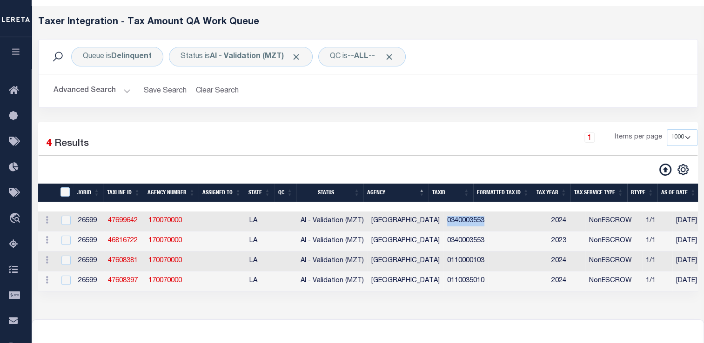
drag, startPoint x: 436, startPoint y: 222, endPoint x: 508, endPoint y: 218, distance: 71.3
copy td "0340003553"
click at [124, 222] on link "47699642" at bounding box center [123, 221] width 30 height 7
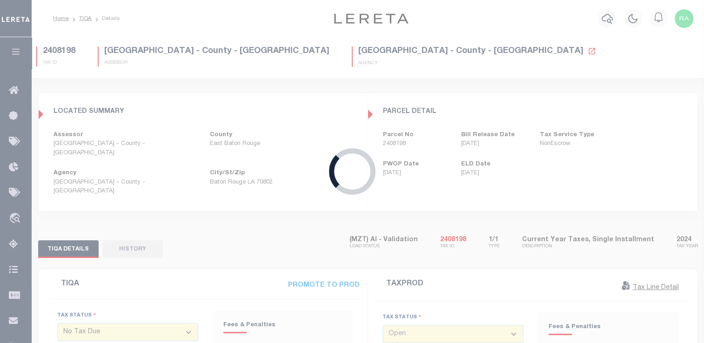
click at [328, 230] on div "Loading..." at bounding box center [352, 171] width 704 height 343
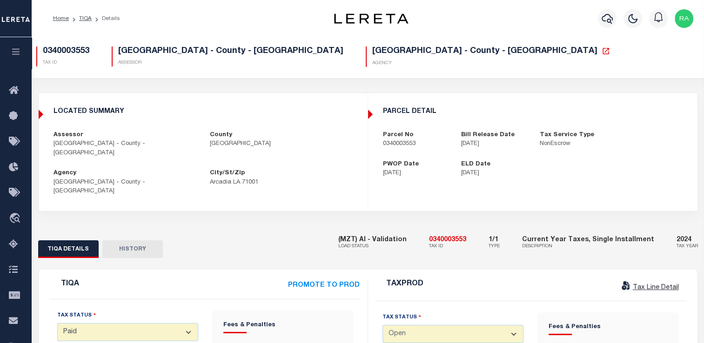
click at [11, 0] on span at bounding box center [16, 18] width 32 height 37
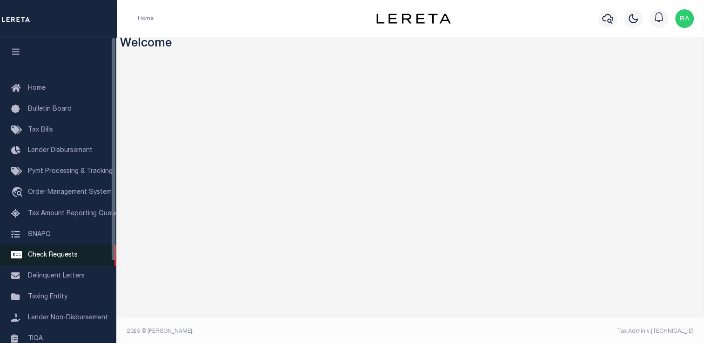
scroll to position [111, 0]
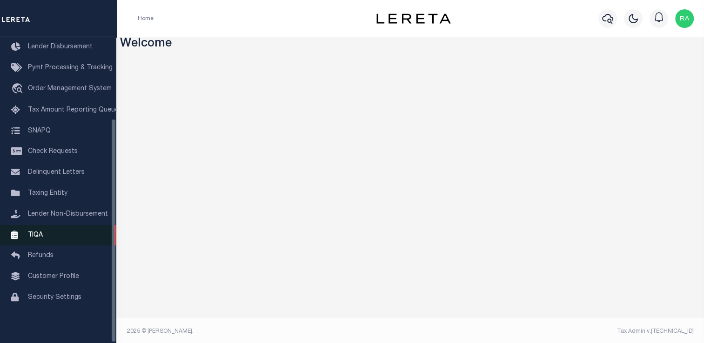
click at [33, 232] on span "TIQA" at bounding box center [35, 235] width 15 height 7
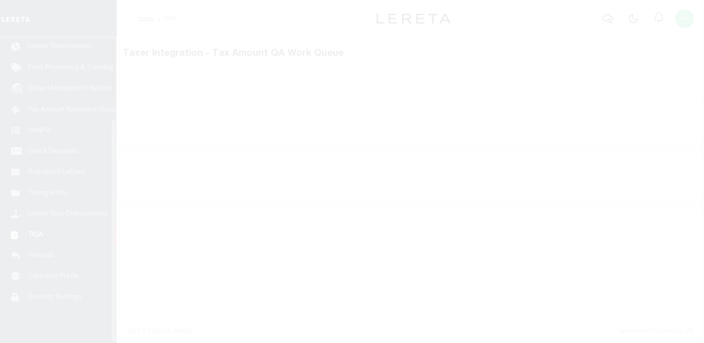
scroll to position [111, 0]
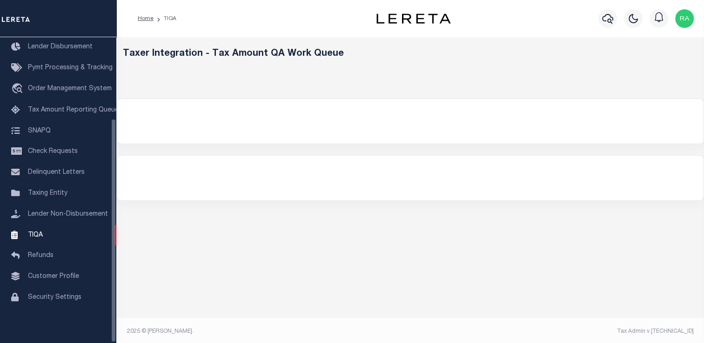
select select "1000"
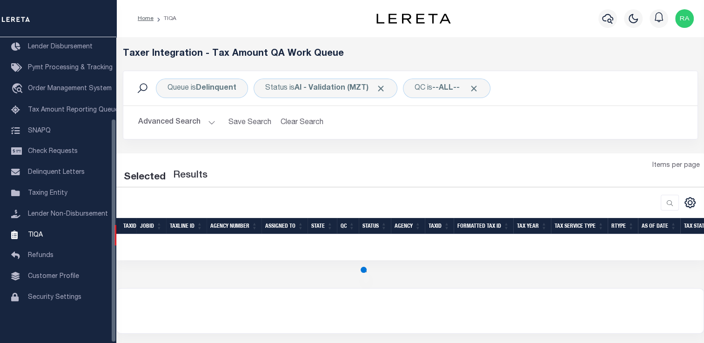
select select "1000"
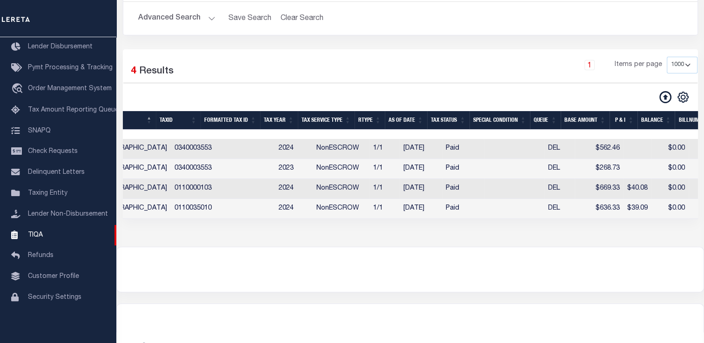
scroll to position [0, 463]
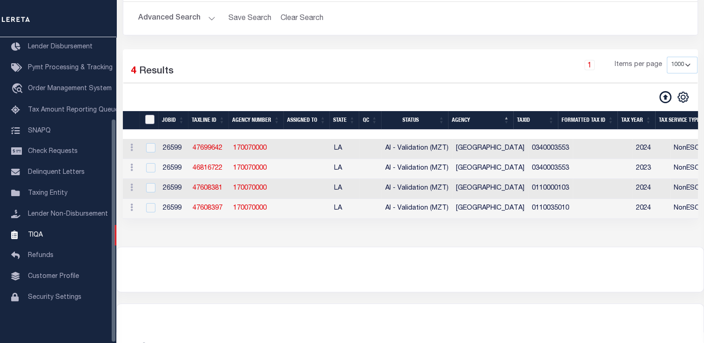
click at [149, 120] on input "TaxID" at bounding box center [149, 119] width 9 height 9
checkbox input "true"
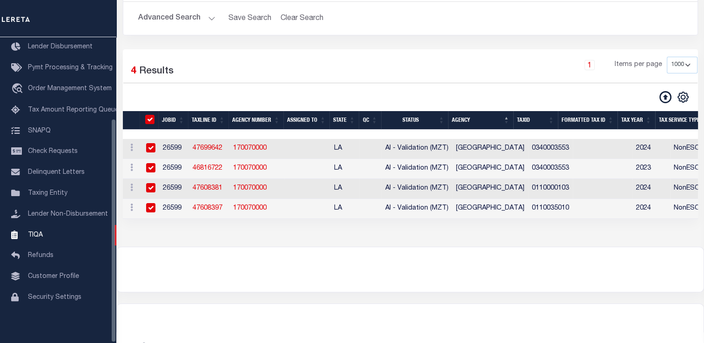
checkbox input "true"
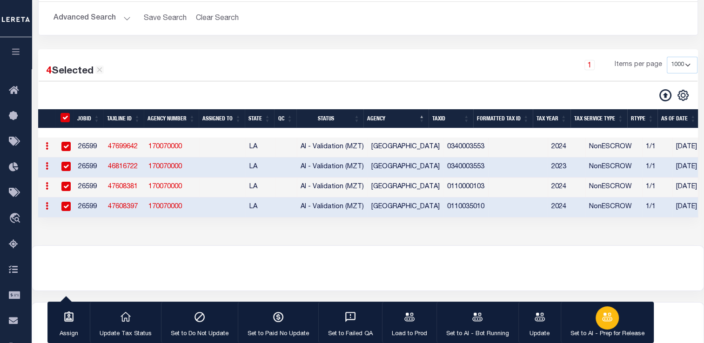
click at [601, 321] on icon "button" at bounding box center [607, 317] width 12 height 12
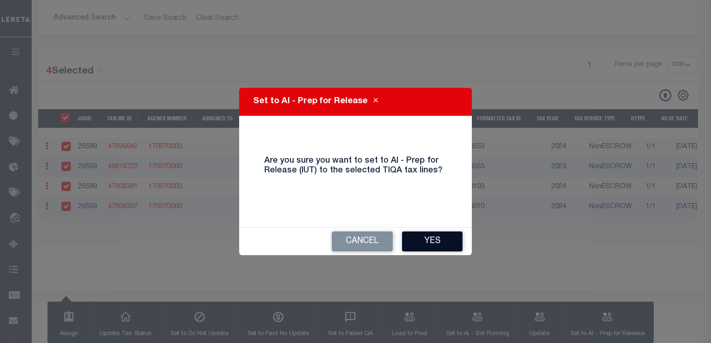
click at [428, 235] on button "Yes" at bounding box center [432, 242] width 60 height 20
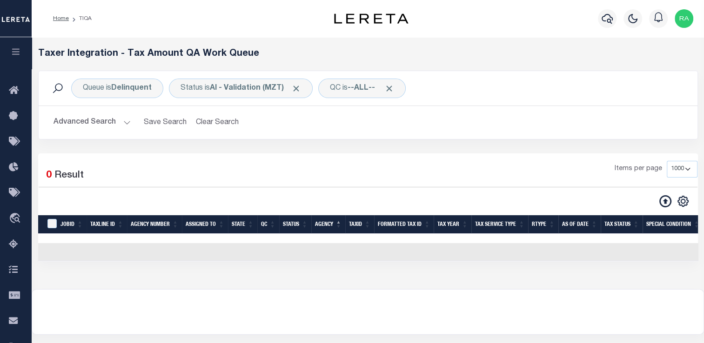
click at [88, 129] on button "Advanced Search" at bounding box center [91, 123] width 77 height 18
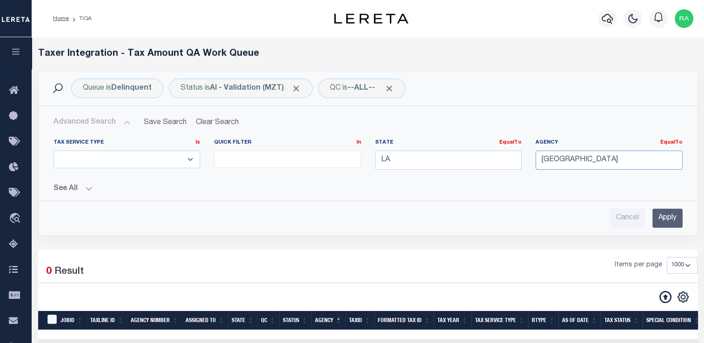
drag, startPoint x: 603, startPoint y: 161, endPoint x: 551, endPoint y: 161, distance: 52.1
click at [551, 161] on input "[GEOGRAPHIC_DATA]" at bounding box center [608, 160] width 147 height 19
type input "BIEH"
drag, startPoint x: 558, startPoint y: 161, endPoint x: 508, endPoint y: 160, distance: 50.2
click at [508, 160] on div "Tax Service Type Is Is Contains ESCROW NonESCROW Quick Filter In In View Only L…" at bounding box center [368, 158] width 643 height 38
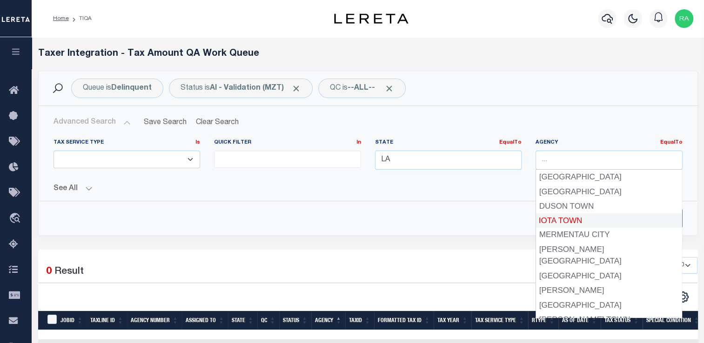
click at [690, 222] on div "Advanced Search Save Search Clear Search TIQATaxLineSearchTable_dynamictable___…" at bounding box center [368, 171] width 658 height 114
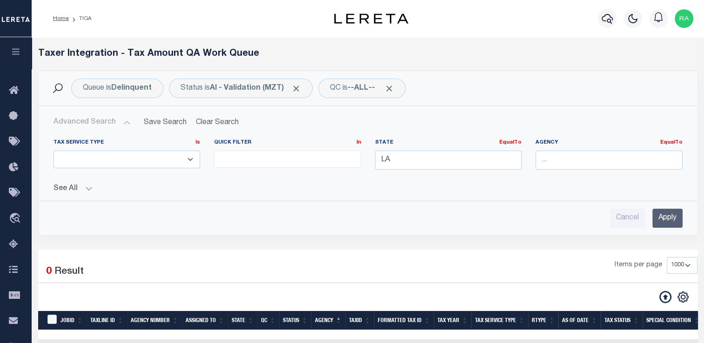
click at [662, 219] on input "Apply" at bounding box center [667, 218] width 30 height 19
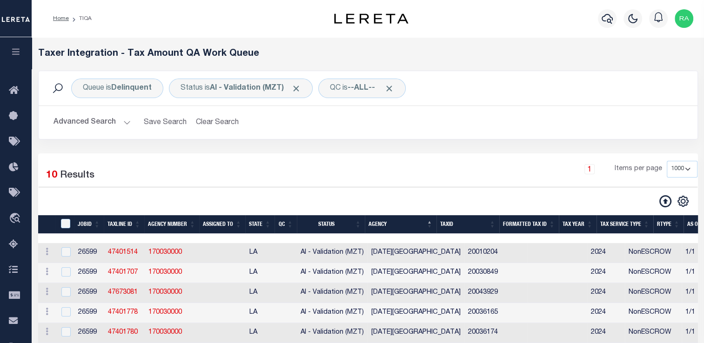
click at [273, 131] on h2 "Advanced Search Save Search Clear Search TIQATaxLineSearchTable_dynamictable___…" at bounding box center [368, 123] width 644 height 18
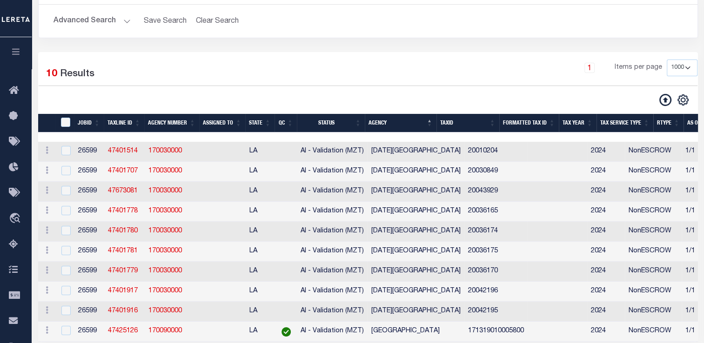
scroll to position [0, 61]
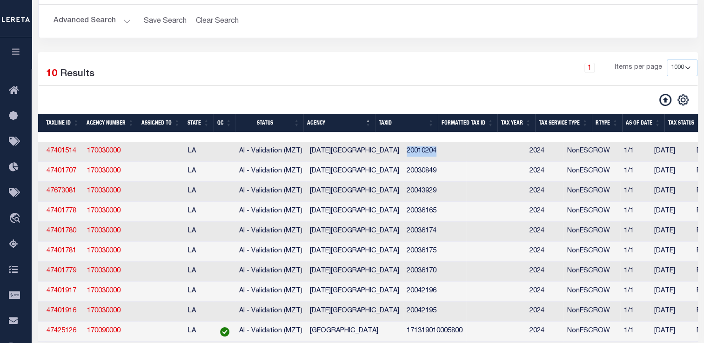
drag, startPoint x: 379, startPoint y: 155, endPoint x: 420, endPoint y: 151, distance: 41.7
click at [420, 151] on td "20010204" at bounding box center [434, 152] width 63 height 20
checkbox input "true"
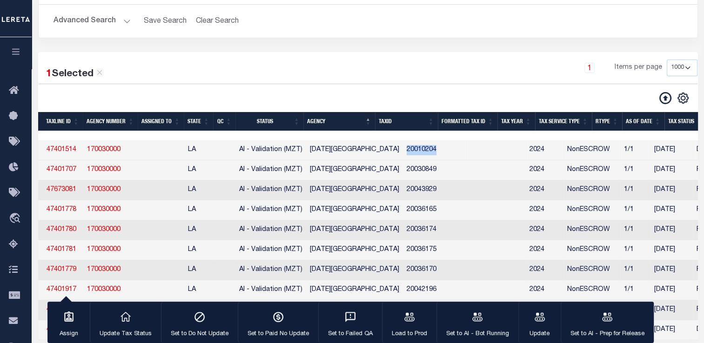
copy td "20010204"
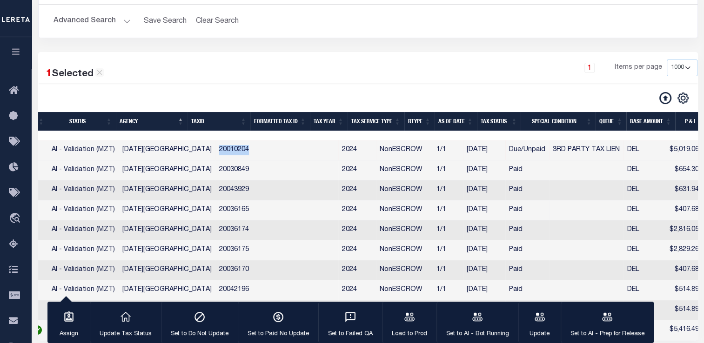
scroll to position [0, 551]
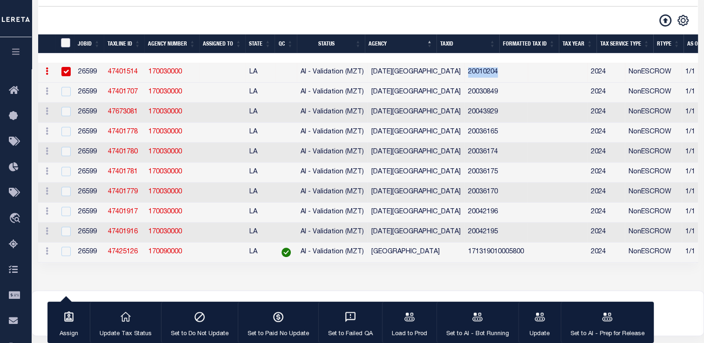
click at [67, 40] on input "TaxID" at bounding box center [65, 42] width 9 height 9
checkbox input "true"
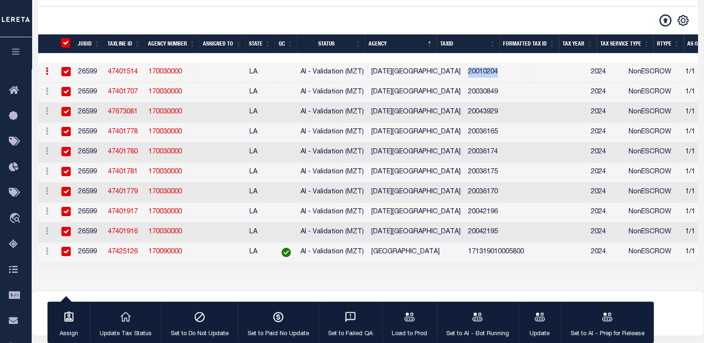
checkbox input "true"
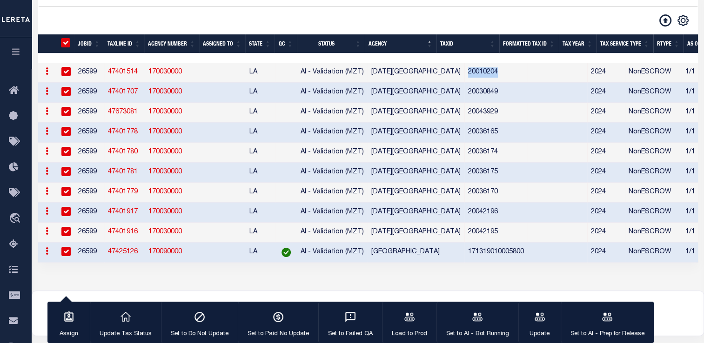
click at [67, 254] on input "checkbox" at bounding box center [65, 251] width 9 height 9
checkbox input "false"
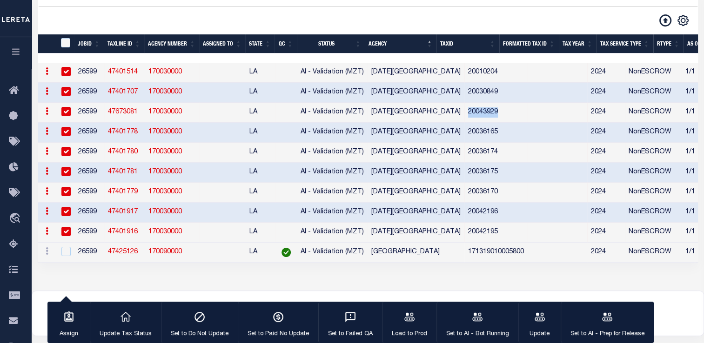
drag, startPoint x: 441, startPoint y: 116, endPoint x: 489, endPoint y: 111, distance: 49.1
click at [489, 111] on td "20043929" at bounding box center [495, 113] width 63 height 20
checkbox input "false"
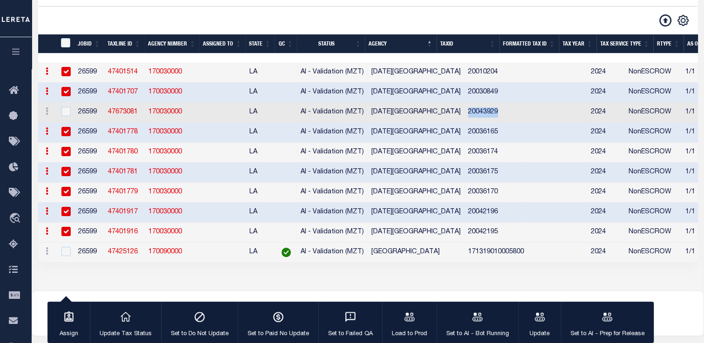
copy td "20043929"
click at [471, 315] on icon "button" at bounding box center [477, 317] width 12 height 12
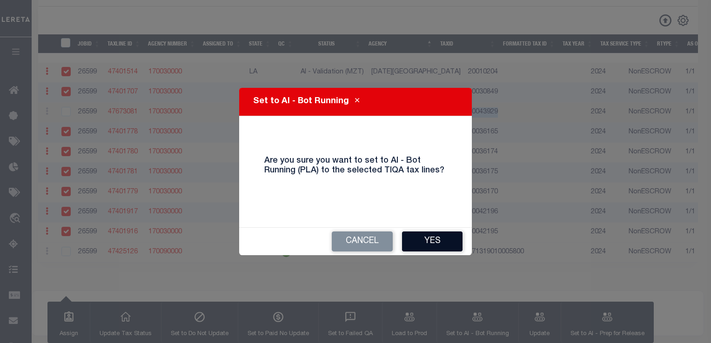
click at [421, 243] on button "Yes" at bounding box center [432, 242] width 60 height 20
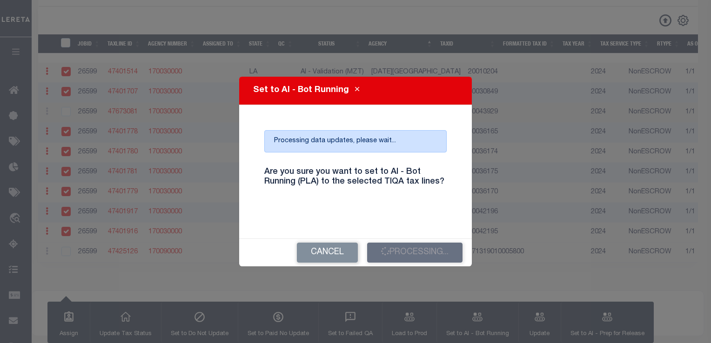
click at [329, 178] on h4 "Are you sure you want to set to AI - Bot Running (PLA) to the selected TIQA tax…" at bounding box center [355, 177] width 196 height 20
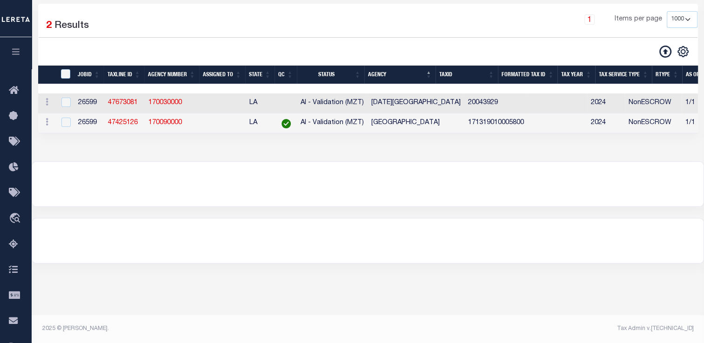
scroll to position [149, 0]
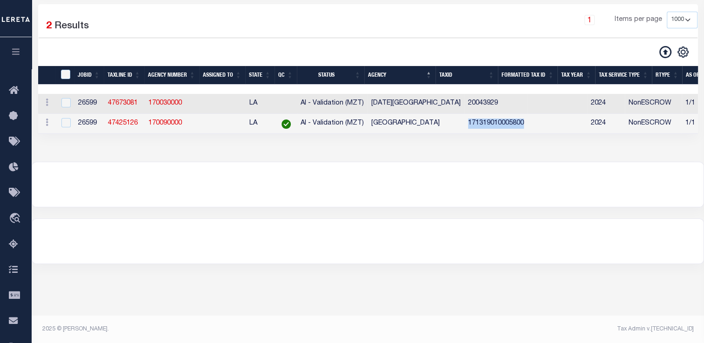
drag, startPoint x: 438, startPoint y: 124, endPoint x: 501, endPoint y: 131, distance: 62.8
click at [501, 131] on td "171319010005800" at bounding box center [495, 124] width 63 height 20
checkbox input "true"
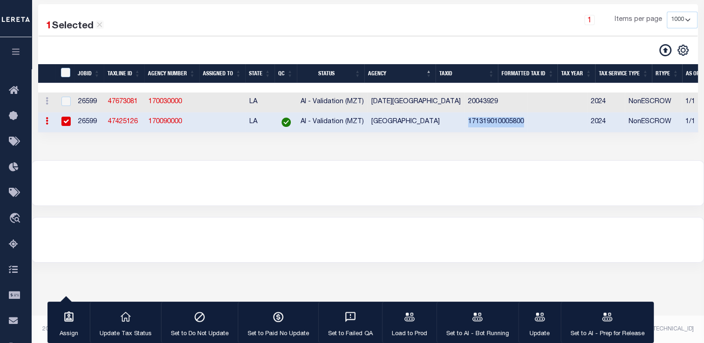
copy td "171319010005800"
click at [121, 121] on link "47425126" at bounding box center [123, 122] width 30 height 7
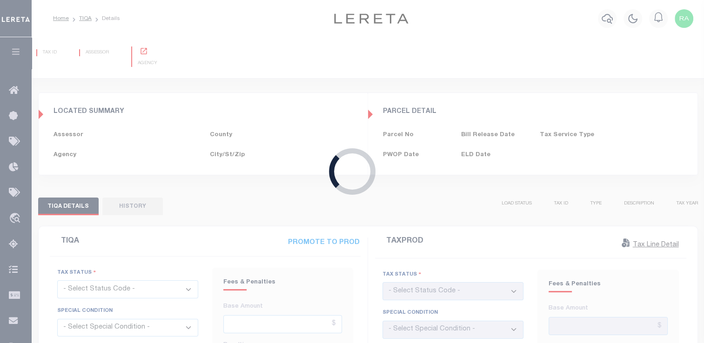
type input "[DATE]"
checkbox input "false"
type input "$5,416.49"
type input "$839.55"
type input "$6,458.84"
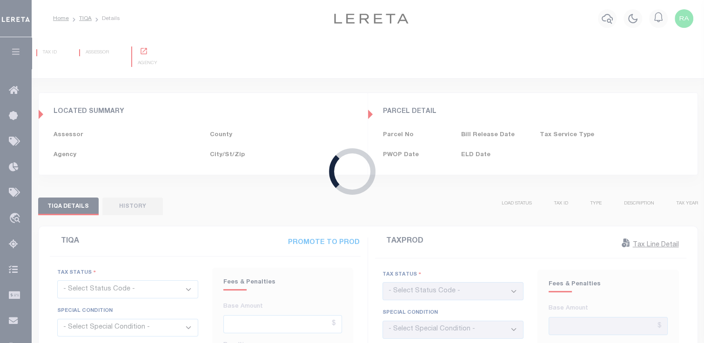
type input "$5,470.65"
type input "[DATE]"
checkbox input "false"
select select "DUE"
select select "OP2"
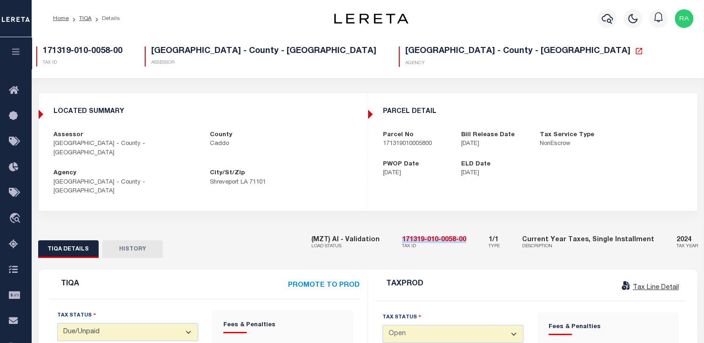
drag, startPoint x: 414, startPoint y: 222, endPoint x: 480, endPoint y: 226, distance: 66.7
click at [480, 229] on div "(MZT) AI - Validation LOAD STATUS 171319-010-0058-00 TAX ID 1/1 TYPE Current Ye…" at bounding box center [504, 243] width 387 height 28
copy h5 "171319-010-0058-00"
drag, startPoint x: 377, startPoint y: 146, endPoint x: 432, endPoint y: 147, distance: 55.4
click at [432, 147] on div "Parcel No 171319010005800" at bounding box center [415, 140] width 79 height 18
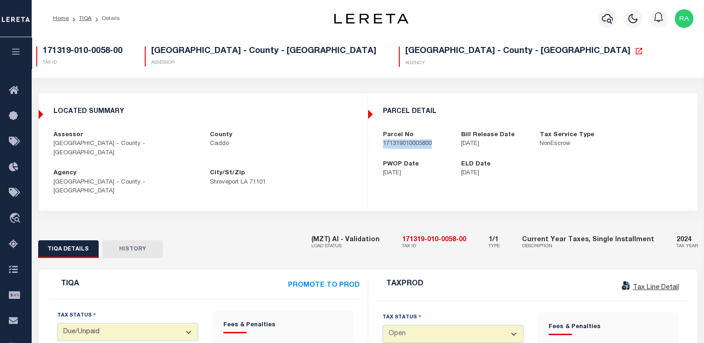
copy p "171319010005800"
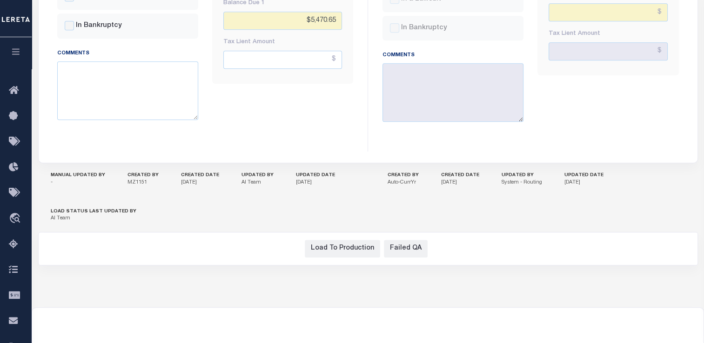
scroll to position [710, 0]
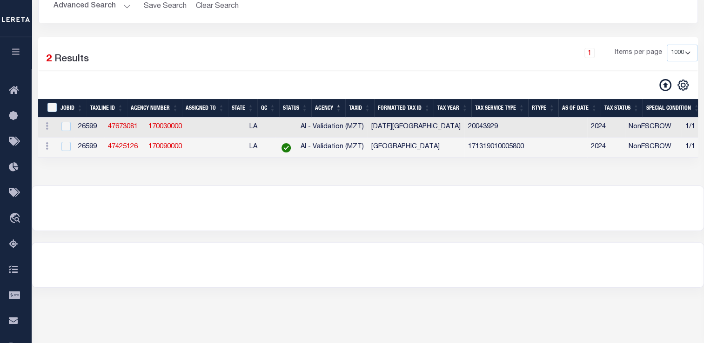
scroll to position [149, 0]
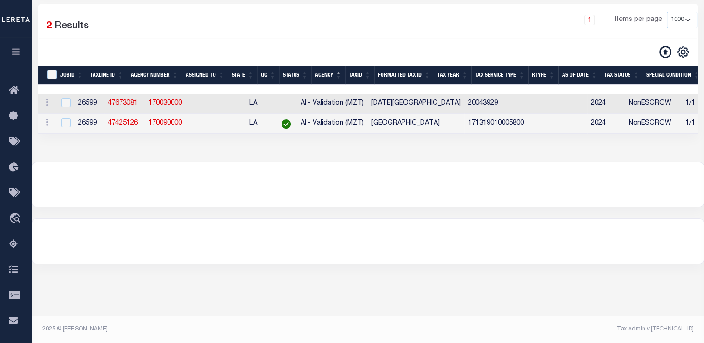
select select "1000"
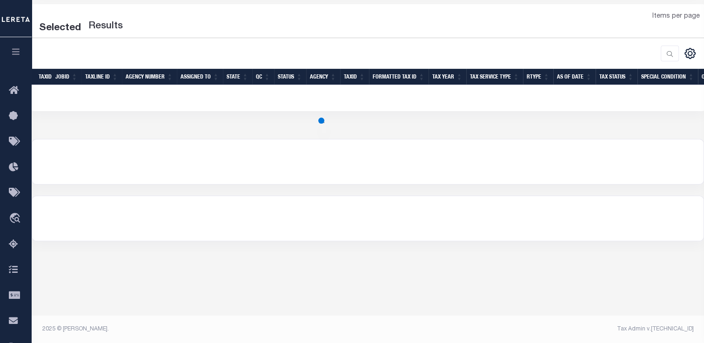
select select "1000"
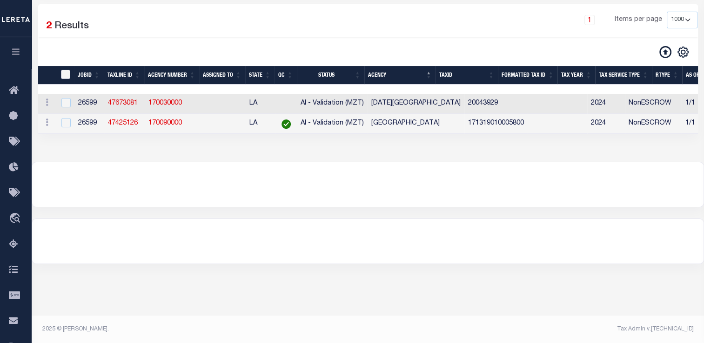
click at [67, 71] on input "TaxID" at bounding box center [65, 74] width 9 height 9
checkbox input "true"
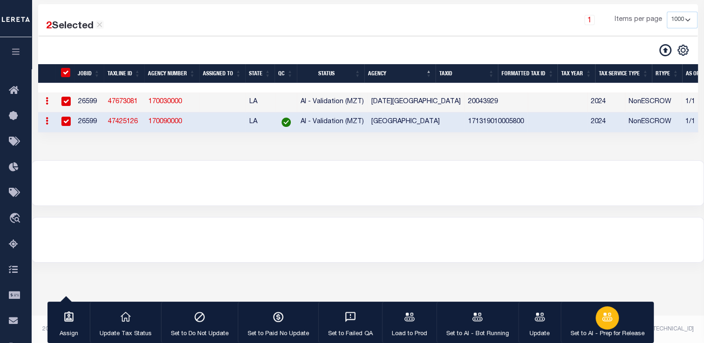
click at [595, 319] on div "button" at bounding box center [606, 318] width 23 height 23
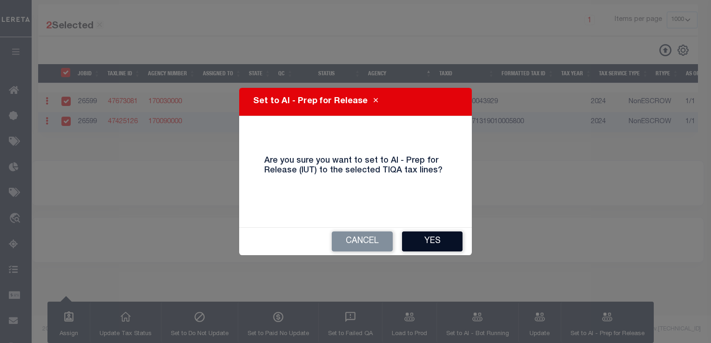
click at [422, 241] on button "Yes" at bounding box center [432, 242] width 60 height 20
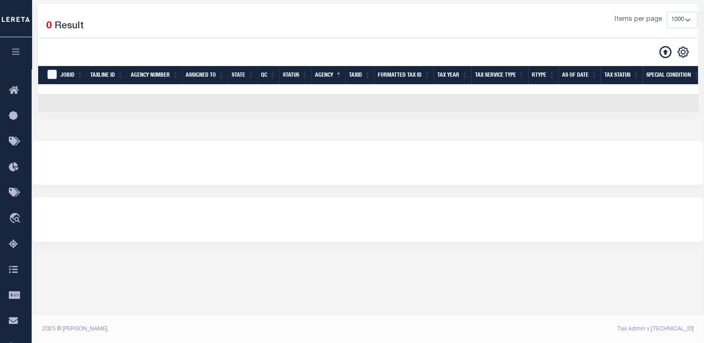
scroll to position [0, 0]
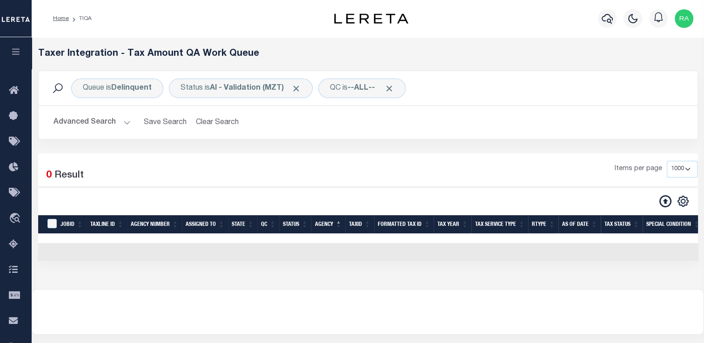
click at [123, 120] on button "Advanced Search" at bounding box center [91, 123] width 77 height 18
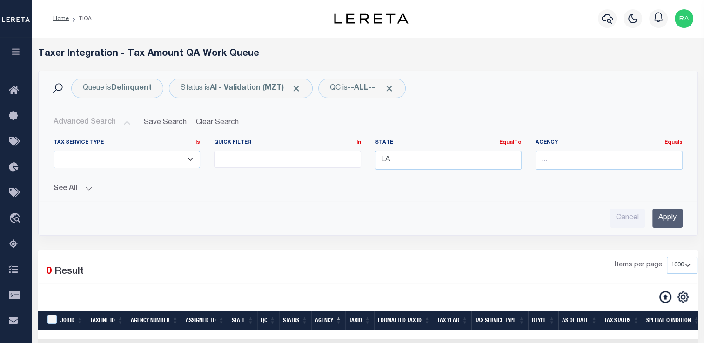
click at [662, 214] on input "Apply" at bounding box center [667, 218] width 30 height 19
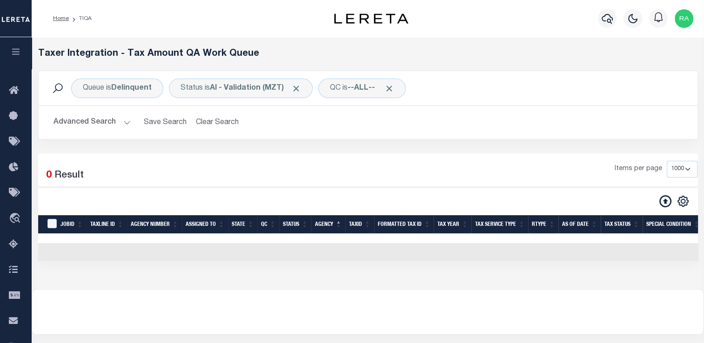
click at [123, 125] on button "Advanced Search" at bounding box center [91, 123] width 77 height 18
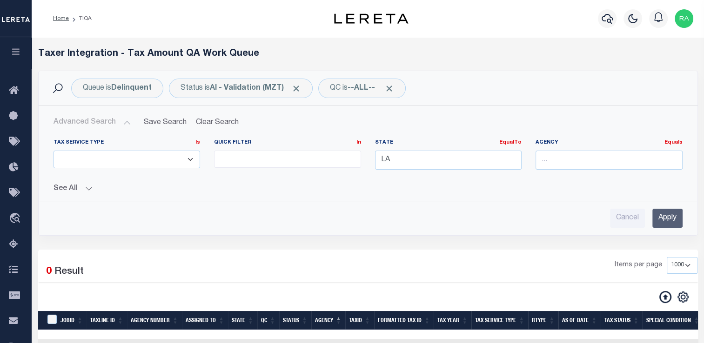
click at [662, 220] on input "Apply" at bounding box center [667, 218] width 30 height 19
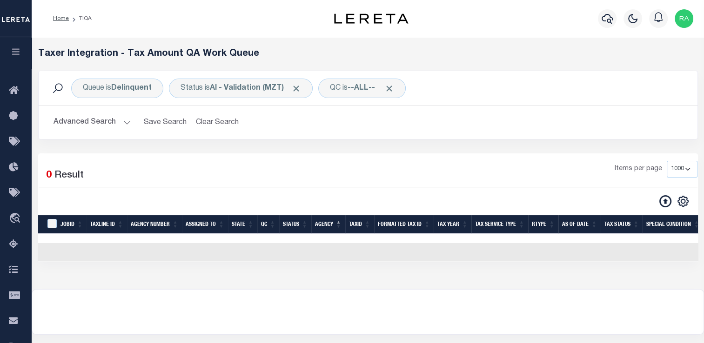
click at [119, 125] on button "Advanced Search" at bounding box center [91, 123] width 77 height 18
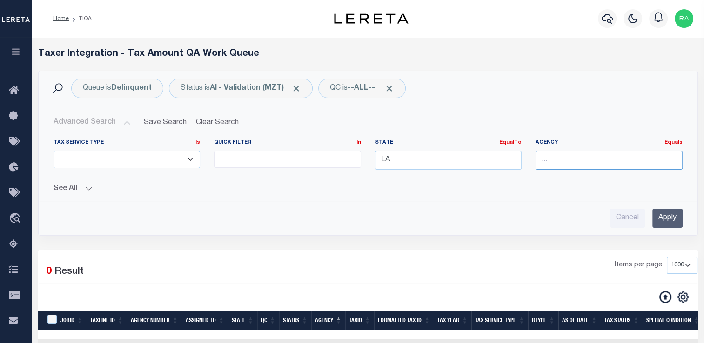
click at [566, 162] on input "text" at bounding box center [608, 160] width 147 height 19
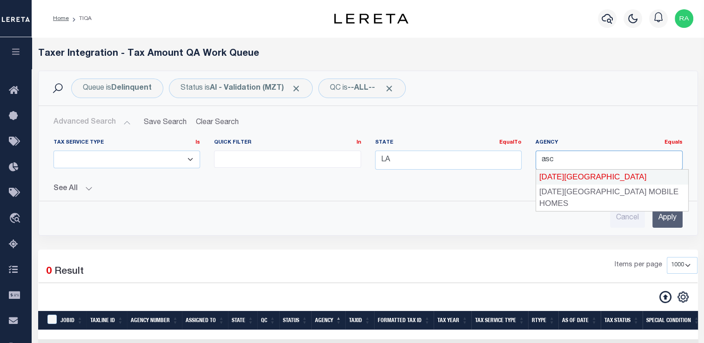
click at [557, 178] on div "[DATE][GEOGRAPHIC_DATA]" at bounding box center [612, 177] width 152 height 15
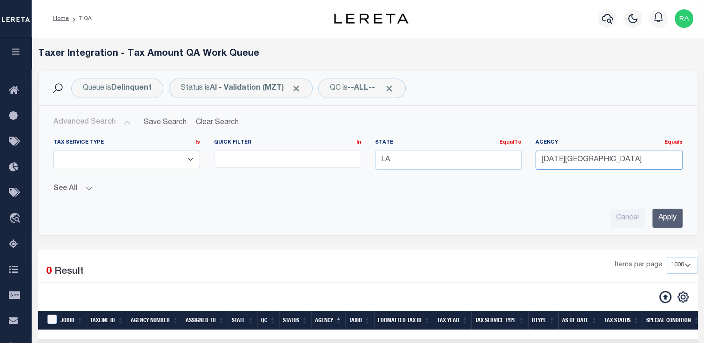
type input "[DATE][GEOGRAPHIC_DATA]"
click at [665, 219] on input "Apply" at bounding box center [667, 218] width 30 height 19
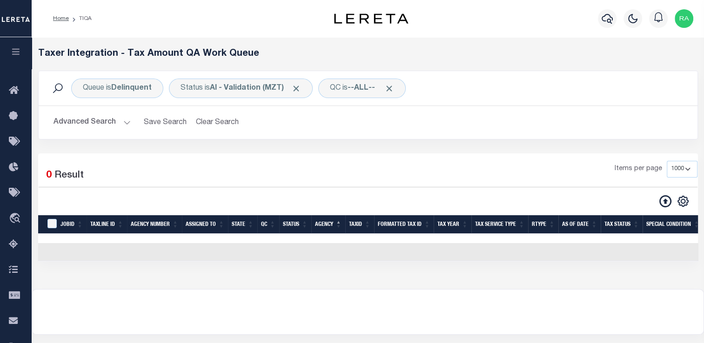
click at [104, 126] on button "Advanced Search" at bounding box center [91, 123] width 77 height 18
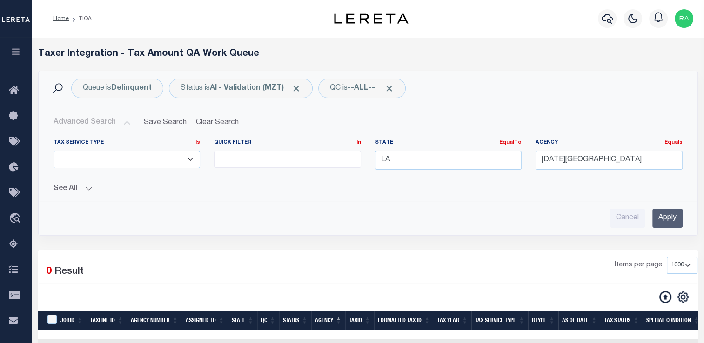
click at [662, 219] on input "Apply" at bounding box center [667, 218] width 30 height 19
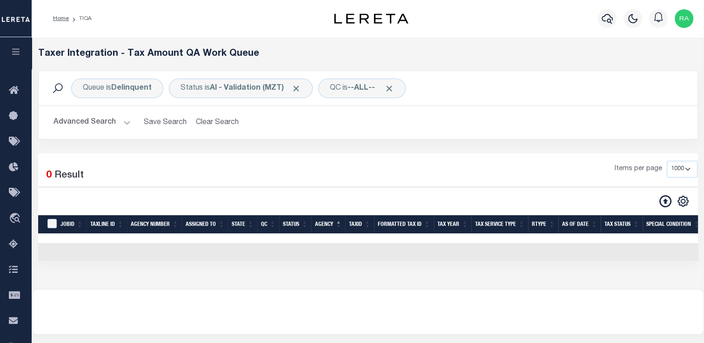
click at [97, 122] on button "Advanced Search" at bounding box center [91, 123] width 77 height 18
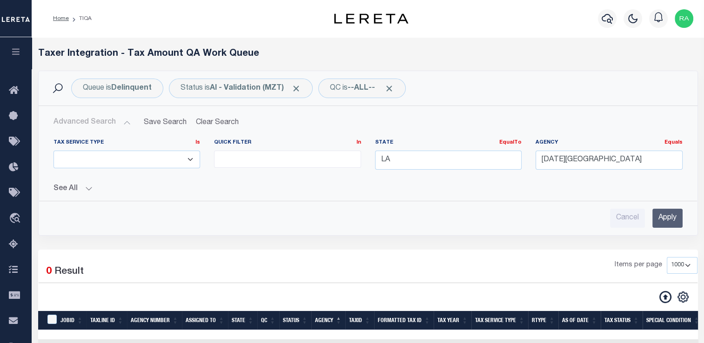
click at [664, 218] on input "Apply" at bounding box center [667, 218] width 30 height 19
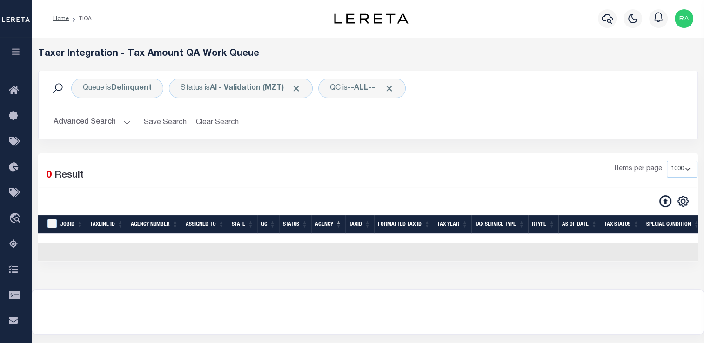
click at [116, 130] on button "Advanced Search" at bounding box center [91, 123] width 77 height 18
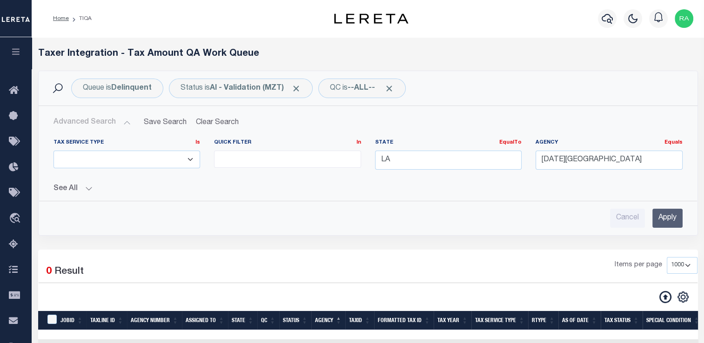
click at [662, 216] on input "Apply" at bounding box center [667, 218] width 30 height 19
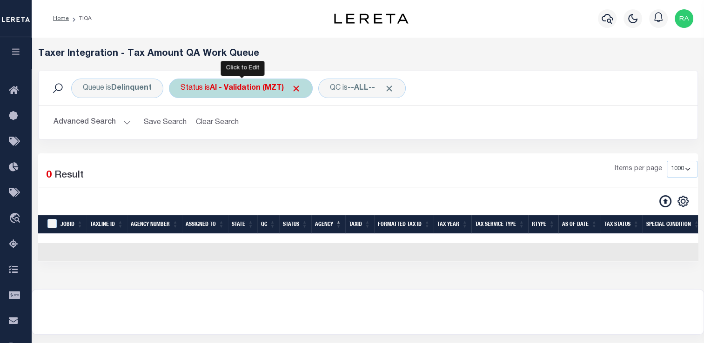
click at [270, 92] on b "AI - Validation (MZT)" at bounding box center [255, 88] width 91 height 7
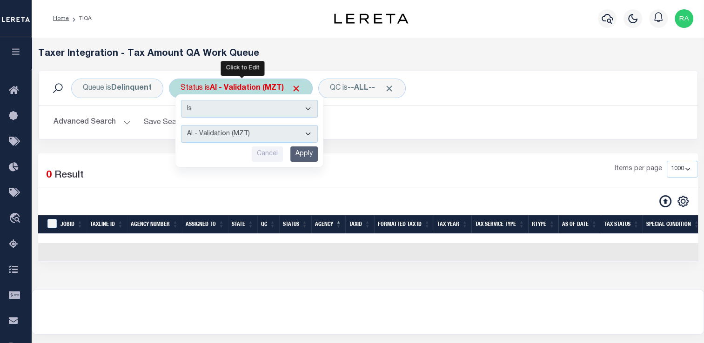
click at [263, 132] on select "AI - Bot Exception (ERR) AI - Bot Running (PLA) AI - Failed QA (FQA) AI - Prep …" at bounding box center [249, 134] width 137 height 18
select select "DNU"
click at [181, 125] on select "AI - Bot Exception (ERR) AI - Bot Running (PLA) AI - Failed QA (FQA) AI - Prep …" at bounding box center [249, 134] width 137 height 18
click at [303, 152] on input "Apply" at bounding box center [303, 154] width 27 height 15
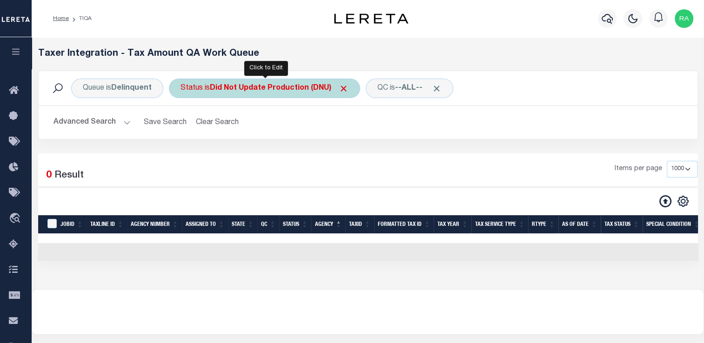
click at [298, 90] on b "Did Not Update Production (DNU)" at bounding box center [279, 88] width 139 height 7
select select "DNU"
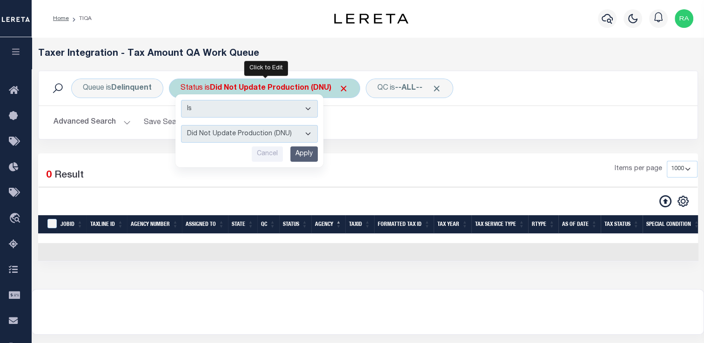
click at [306, 154] on input "Apply" at bounding box center [303, 154] width 27 height 15
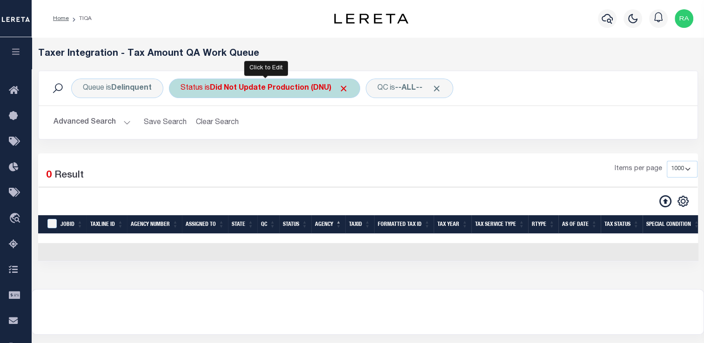
click at [286, 90] on b "Did Not Update Production (DNU)" at bounding box center [279, 88] width 139 height 7
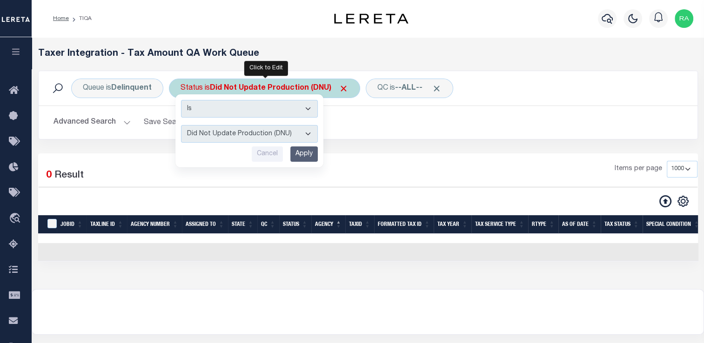
click at [287, 131] on select "AI - Bot Exception (ERR) AI - Bot Running (PLA) AI - Failed QA (FQA) AI - Prep …" at bounding box center [249, 134] width 137 height 18
select select "MZT"
click at [181, 125] on select "AI - Bot Exception (ERR) AI - Bot Running (PLA) AI - Failed QA (FQA) AI - Prep …" at bounding box center [249, 134] width 137 height 18
click at [301, 151] on input "Apply" at bounding box center [303, 154] width 27 height 15
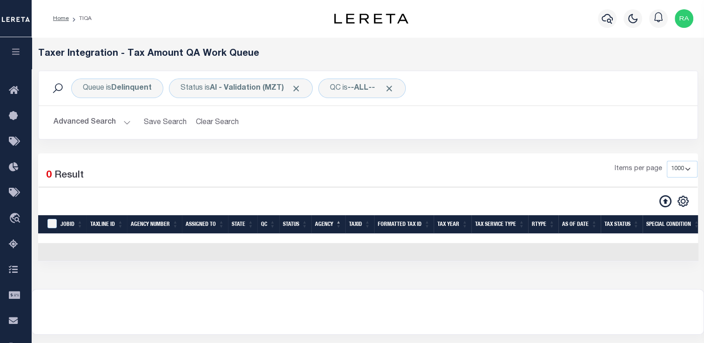
click at [88, 129] on button "Advanced Search" at bounding box center [91, 123] width 77 height 18
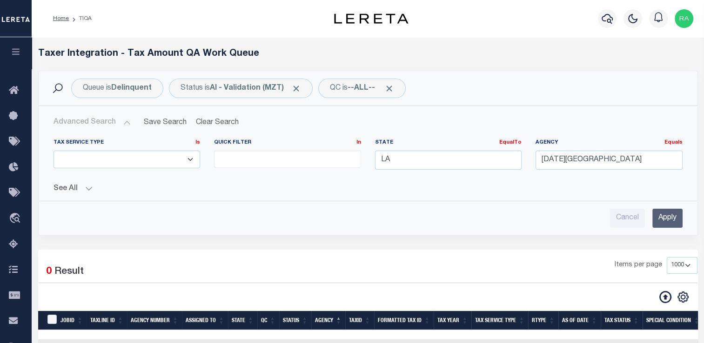
click at [662, 215] on input "Apply" at bounding box center [667, 218] width 30 height 19
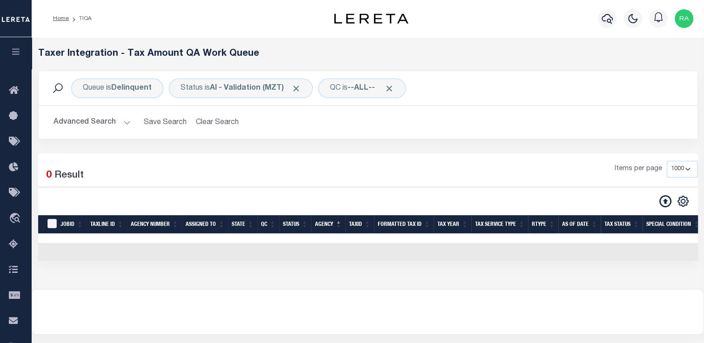
click at [121, 118] on button "Advanced Search" at bounding box center [91, 123] width 77 height 18
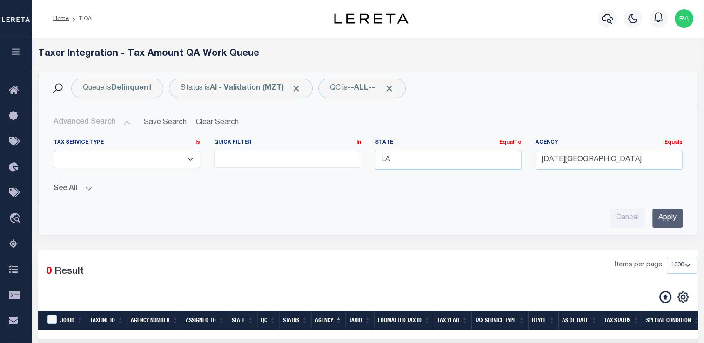
click at [665, 218] on input "Apply" at bounding box center [667, 218] width 30 height 19
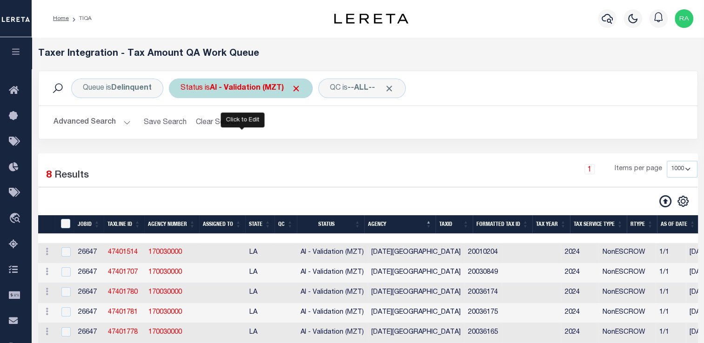
click at [221, 85] on b "AI - Validation (MZT)" at bounding box center [255, 88] width 91 height 7
select select "MZT"
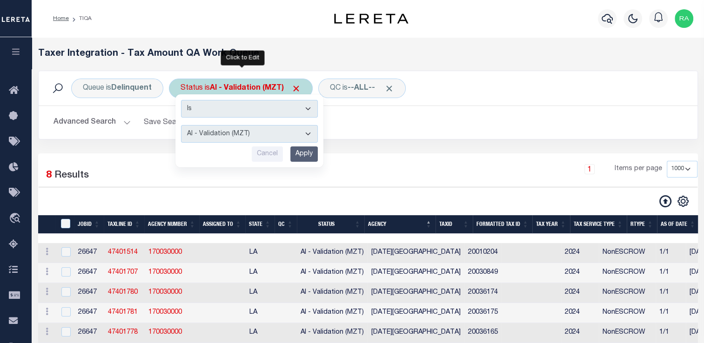
click at [305, 154] on input "Apply" at bounding box center [303, 154] width 27 height 15
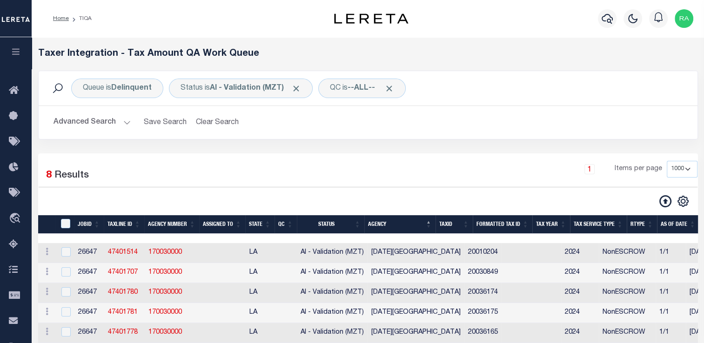
scroll to position [27, 0]
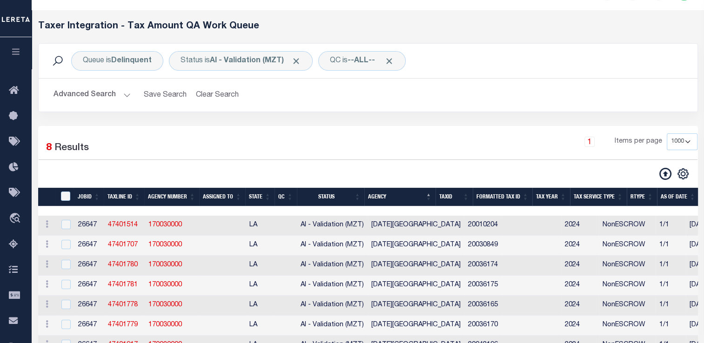
click at [74, 98] on button "Advanced Search" at bounding box center [91, 95] width 77 height 18
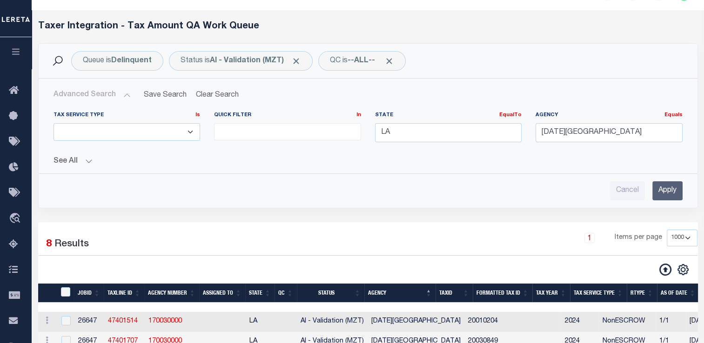
click at [665, 191] on input "Apply" at bounding box center [667, 190] width 30 height 19
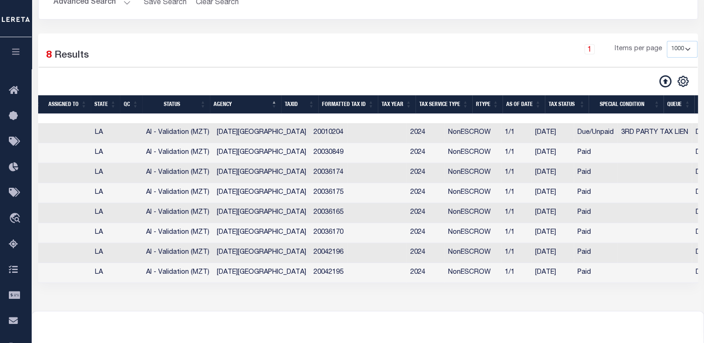
scroll to position [0, 155]
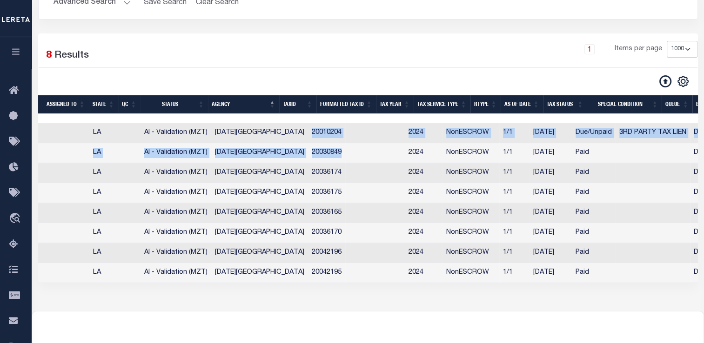
drag, startPoint x: 285, startPoint y: 135, endPoint x: 326, endPoint y: 148, distance: 43.4
click at [308, 146] on td "20030849" at bounding box center [326, 153] width 37 height 20
checkbox input "false"
checkbox input "true"
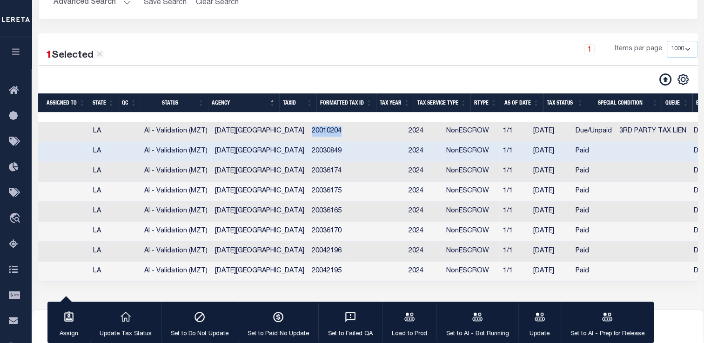
drag, startPoint x: 285, startPoint y: 133, endPoint x: 325, endPoint y: 134, distance: 40.0
copy td "20010204"
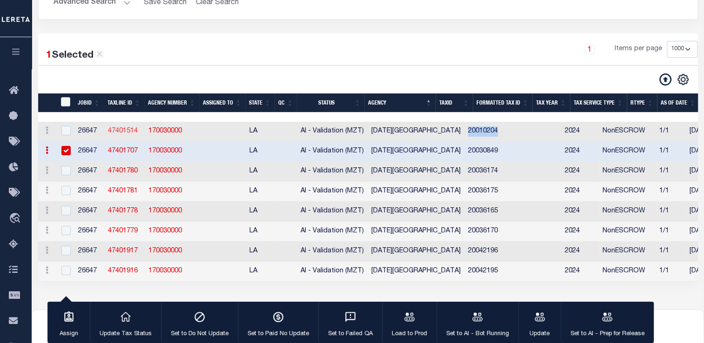
click at [119, 128] on link "47401514" at bounding box center [123, 131] width 30 height 7
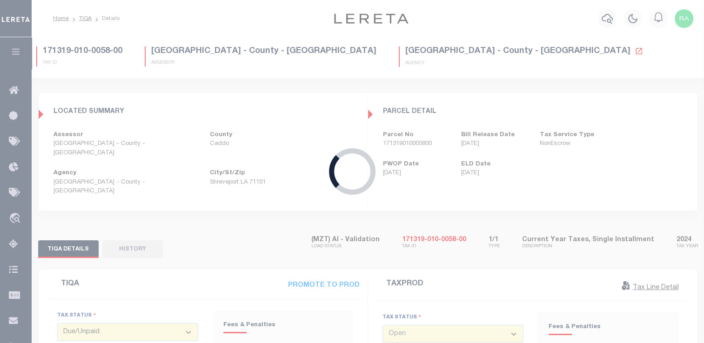
select select "20"
type input "[DATE]"
type input "$5,019.06"
type input "$496.14"
type input "$5,515.2"
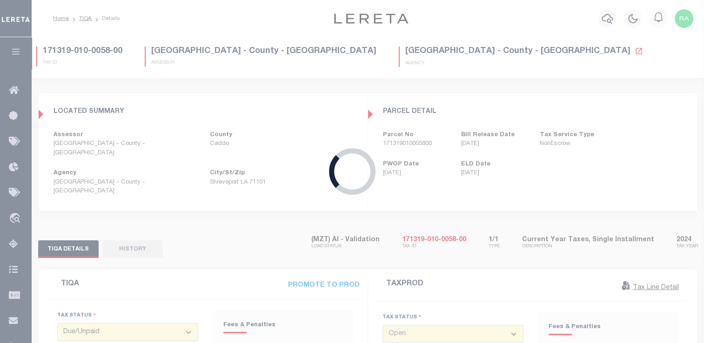
type input "$0"
type input "[DATE]"
type input "$5,019.06"
type input "$366.14"
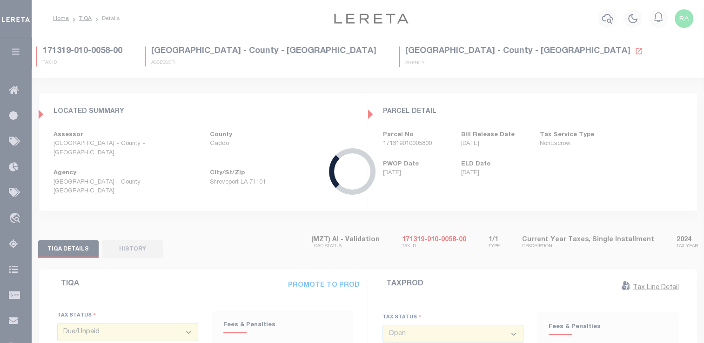
type input "$5,385.2"
select select "DUE"
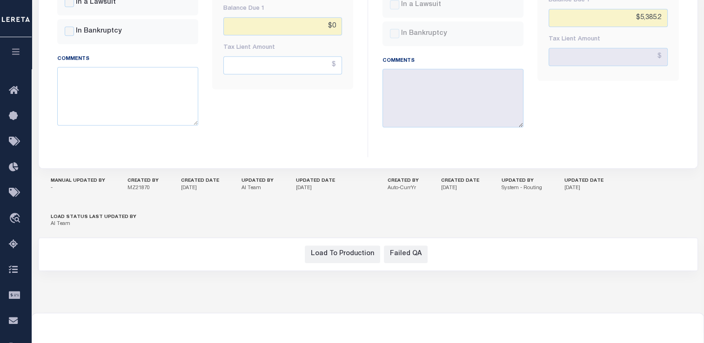
scroll to position [754, 0]
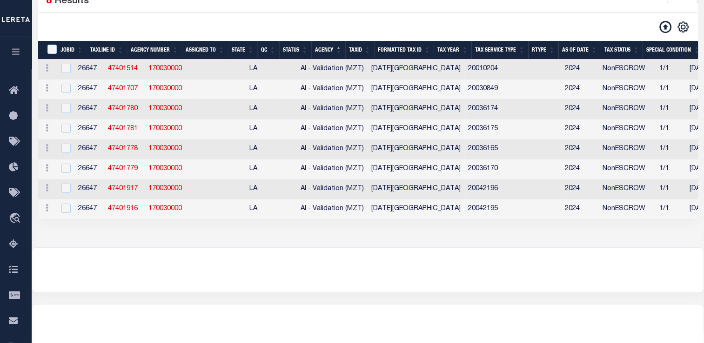
scroll to position [120, 0]
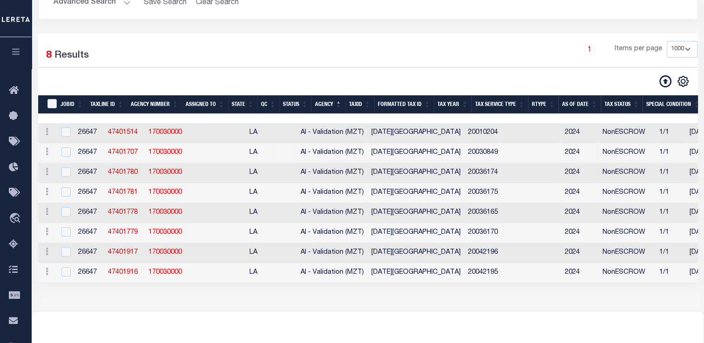
select select "1000"
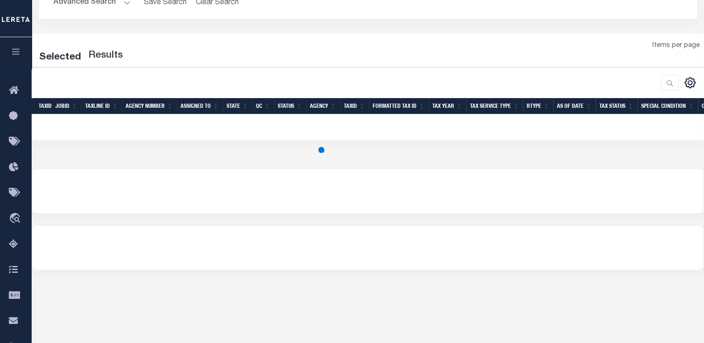
select select "1000"
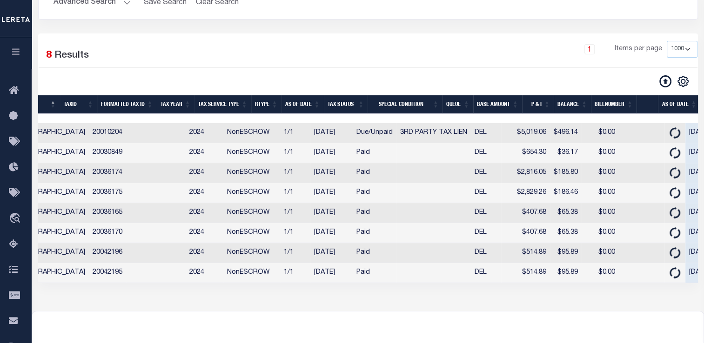
scroll to position [0, 353]
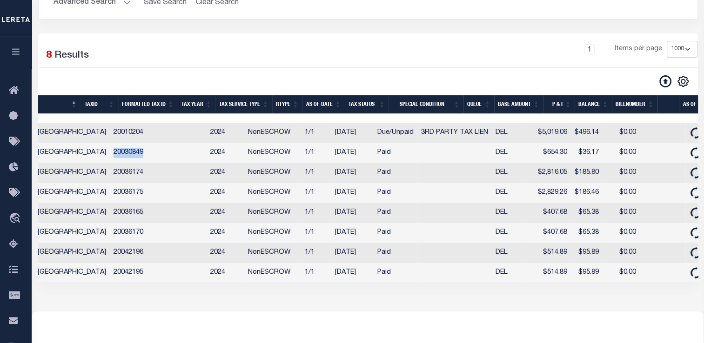
drag, startPoint x: 86, startPoint y: 156, endPoint x: 134, endPoint y: 154, distance: 48.4
click at [134, 154] on tr "ACTIONS View Detail Delete View in [GEOGRAPHIC_DATA] 26647 47401707 170030000 L…" at bounding box center [525, 153] width 1682 height 20
copy td "20030849"
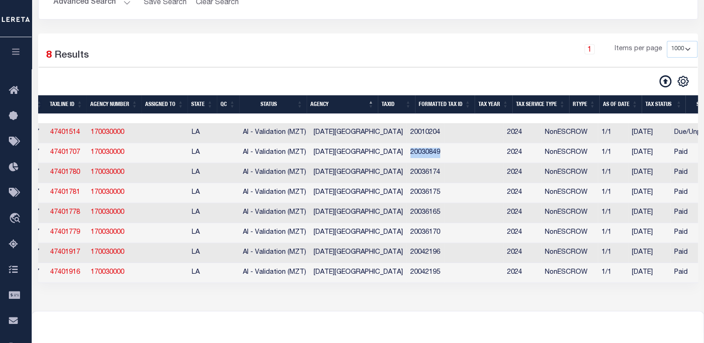
scroll to position [0, 0]
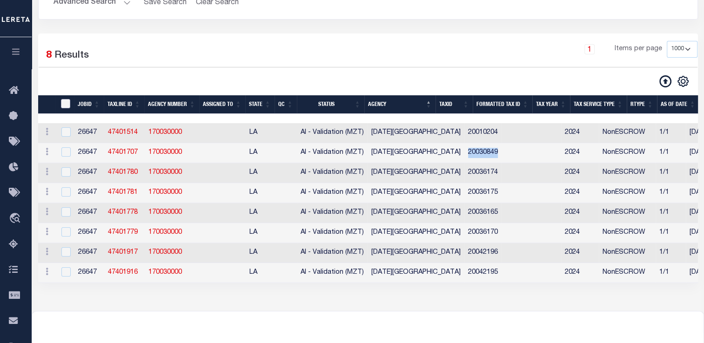
click at [65, 103] on input "TaxID" at bounding box center [65, 103] width 9 height 9
checkbox input "true"
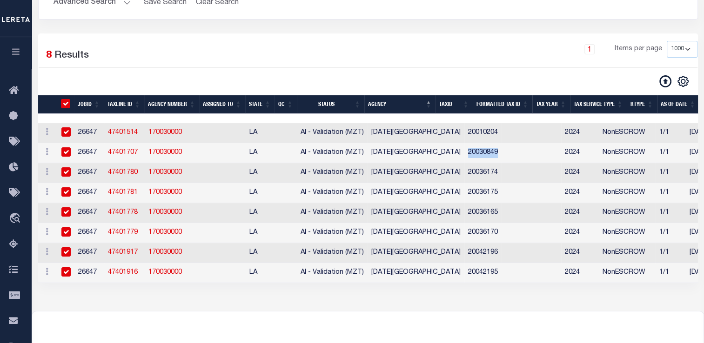
checkbox input "true"
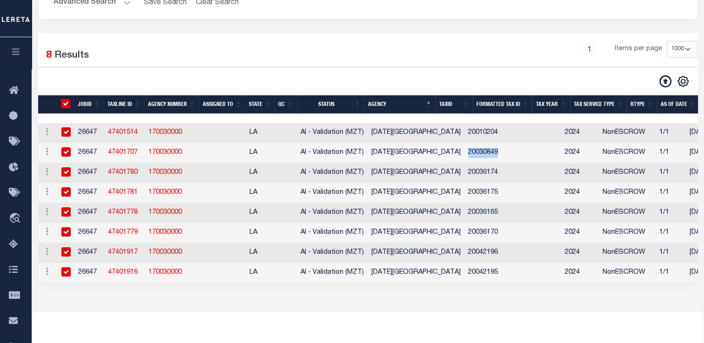
checkbox input "true"
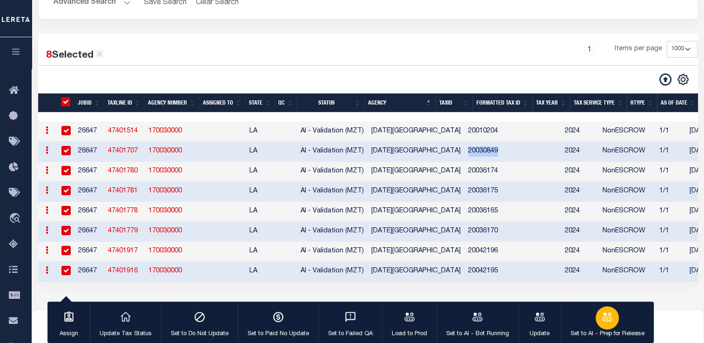
click at [595, 316] on div "button" at bounding box center [606, 318] width 23 height 23
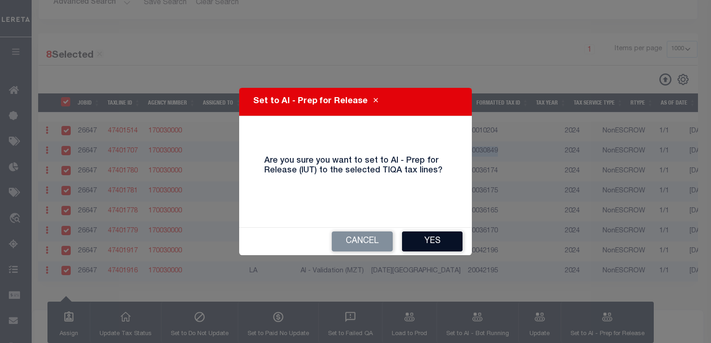
click at [435, 244] on button "Yes" at bounding box center [432, 242] width 60 height 20
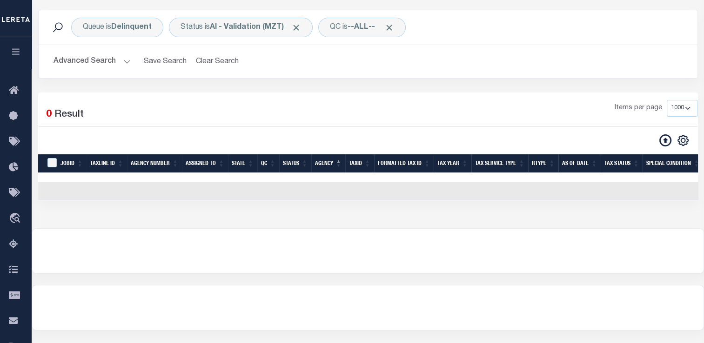
scroll to position [59, 0]
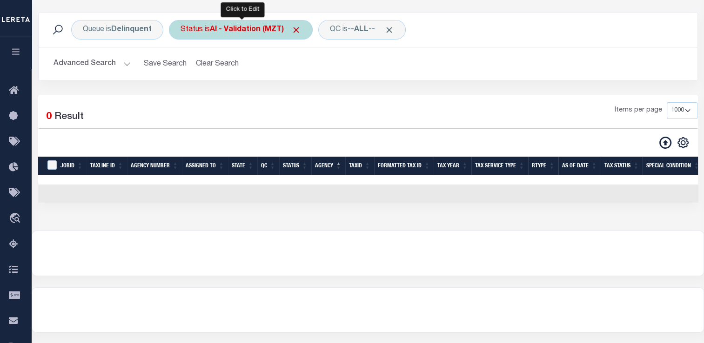
click at [248, 21] on div "Status is AI - Validation (MZT)" at bounding box center [241, 30] width 144 height 20
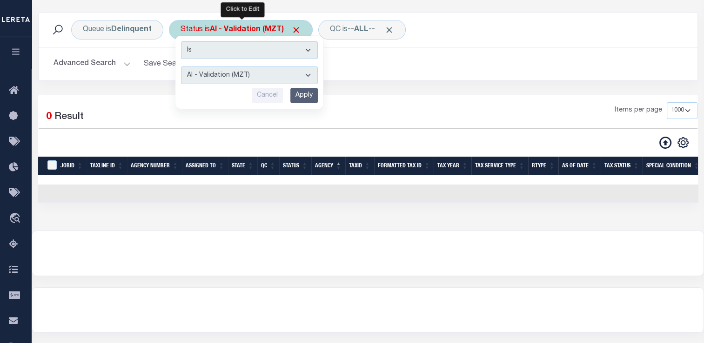
click at [244, 75] on select "AI - Bot Exception (ERR) AI - Bot Running (PLA) AI - Failed QA (FQA) AI - Prep …" at bounding box center [249, 76] width 137 height 18
select select "DNU"
click at [181, 67] on select "AI - Bot Exception (ERR) AI - Bot Running (PLA) AI - Failed QA (FQA) AI - Prep …" at bounding box center [249, 76] width 137 height 18
click at [306, 100] on input "Apply" at bounding box center [303, 95] width 27 height 15
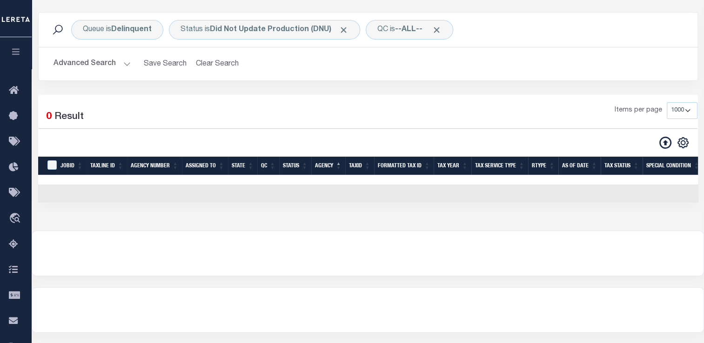
click at [100, 73] on div "Advanced Search Save Search Clear Search TIQATaxLineSearchTable_dynamictable___…" at bounding box center [368, 63] width 659 height 33
click at [87, 60] on button "Advanced Search" at bounding box center [91, 64] width 77 height 18
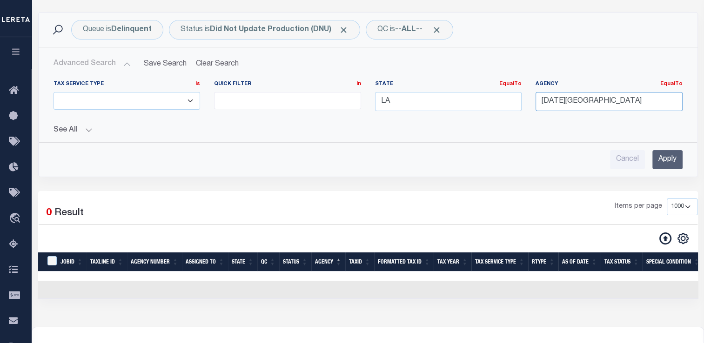
click at [622, 103] on input "[DATE][GEOGRAPHIC_DATA]" at bounding box center [608, 101] width 147 height 19
drag, startPoint x: 622, startPoint y: 103, endPoint x: 484, endPoint y: 114, distance: 137.7
click at [484, 114] on div "Tax Service Type Is Is Contains ESCROW NonESCROW Quick Filter In In View Only L…" at bounding box center [368, 99] width 643 height 38
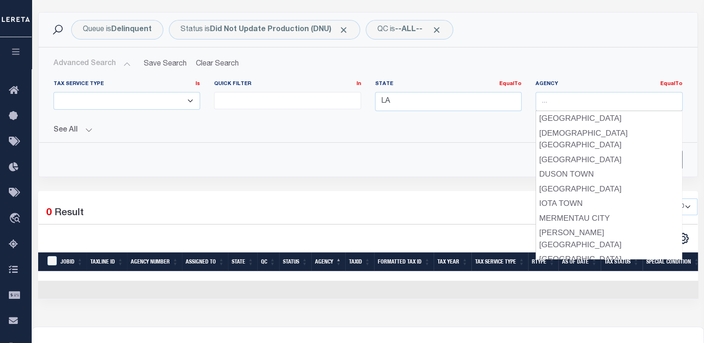
click at [501, 134] on button "See All" at bounding box center [367, 130] width 629 height 9
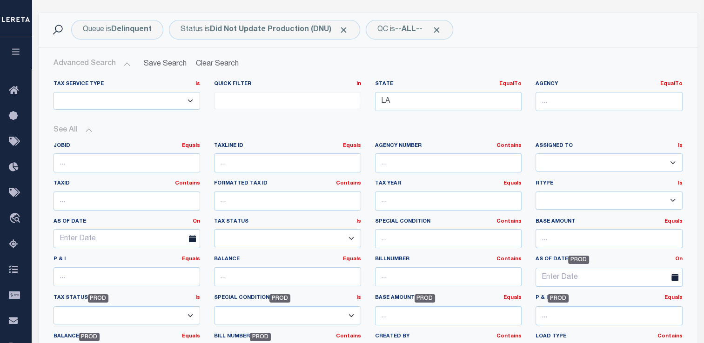
click at [507, 118] on div "State EqualTo Equals LA" at bounding box center [448, 99] width 161 height 38
click at [86, 131] on button "See All" at bounding box center [367, 130] width 629 height 9
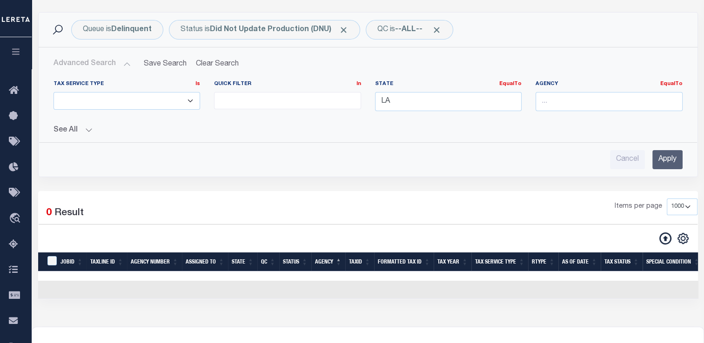
click at [667, 171] on div "Advanced Search Save Search Clear Search TIQATaxLineSearchTable_dynamictable___…" at bounding box center [368, 111] width 659 height 129
click at [673, 159] on input "Apply" at bounding box center [667, 159] width 30 height 19
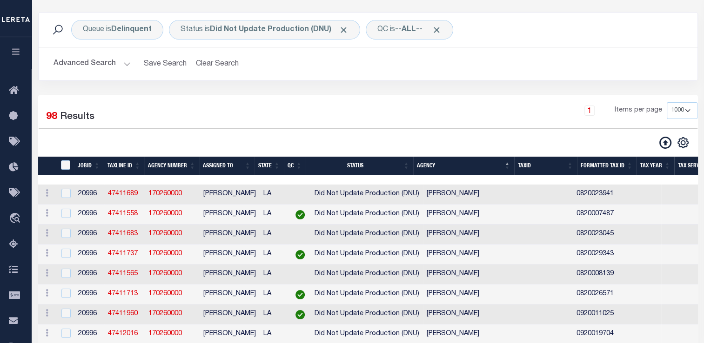
click at [673, 159] on th "Tax Year" at bounding box center [655, 166] width 38 height 19
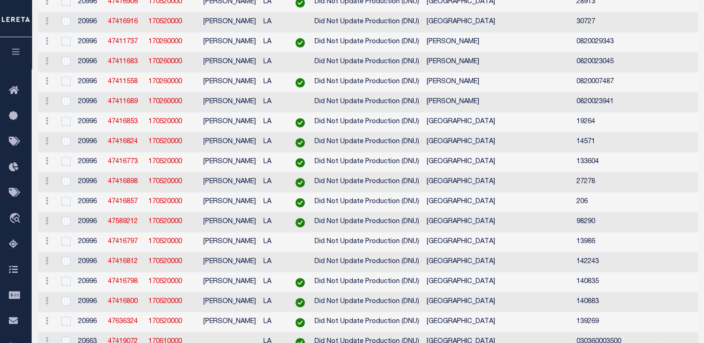
scroll to position [0, 0]
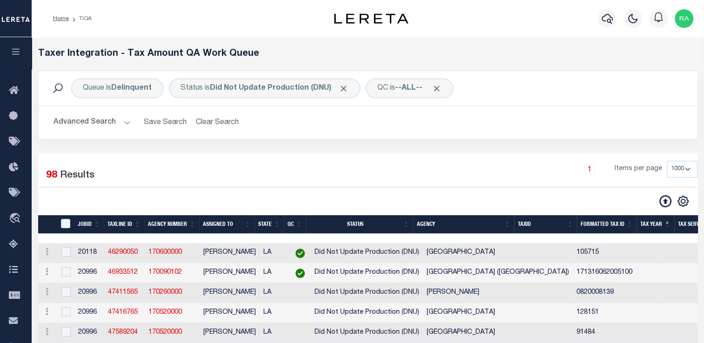
click at [364, 166] on div "1 Items per page 10 25 50 100 200 500 1000 2000" at bounding box center [452, 173] width 491 height 24
